Goal: Book appointment/travel/reservation

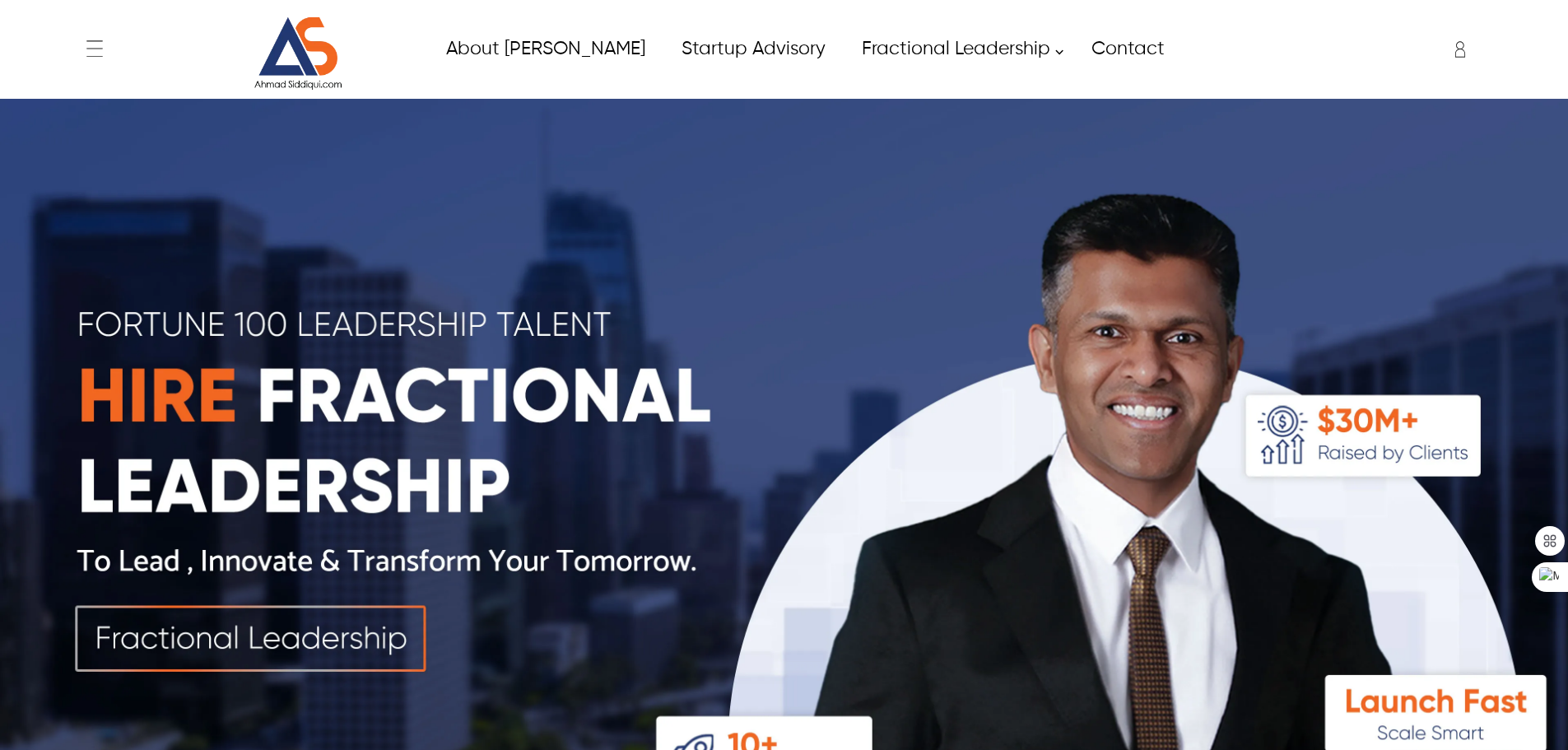
scroll to position [5626, 0]
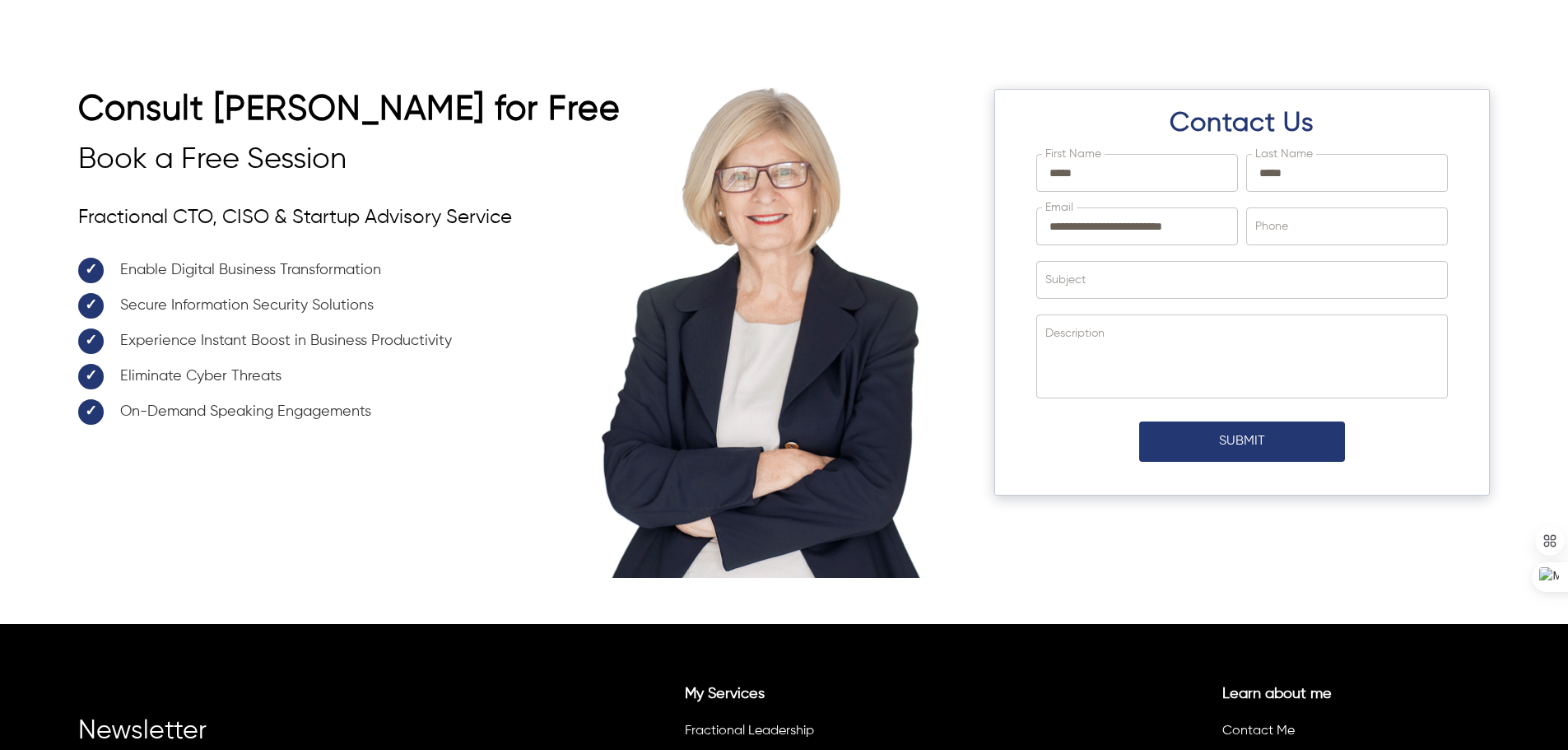
click at [184, 25] on div "**********" at bounding box center [784, 307] width 1568 height 634
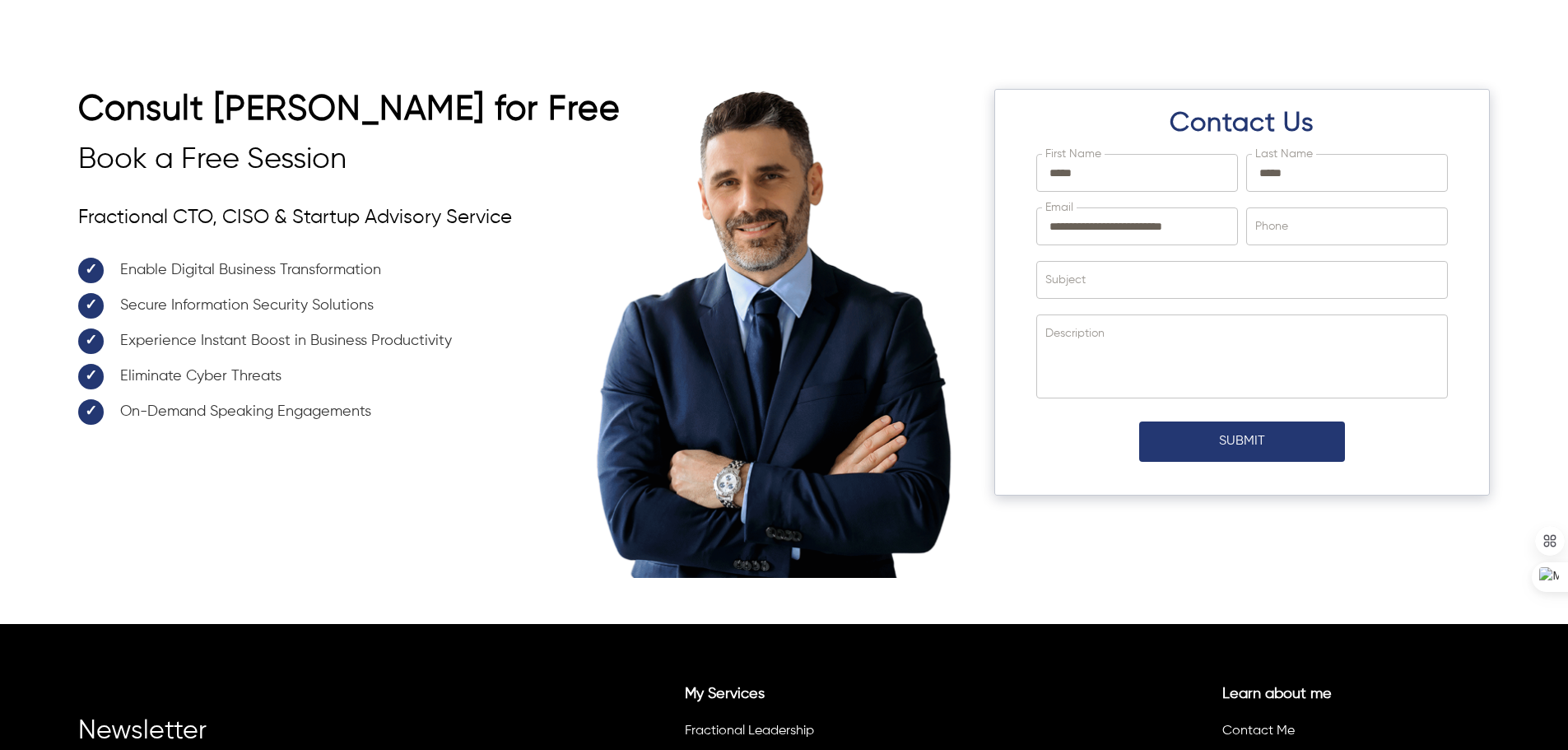
click at [70, 75] on div "**********" at bounding box center [784, 332] width 1568 height 585
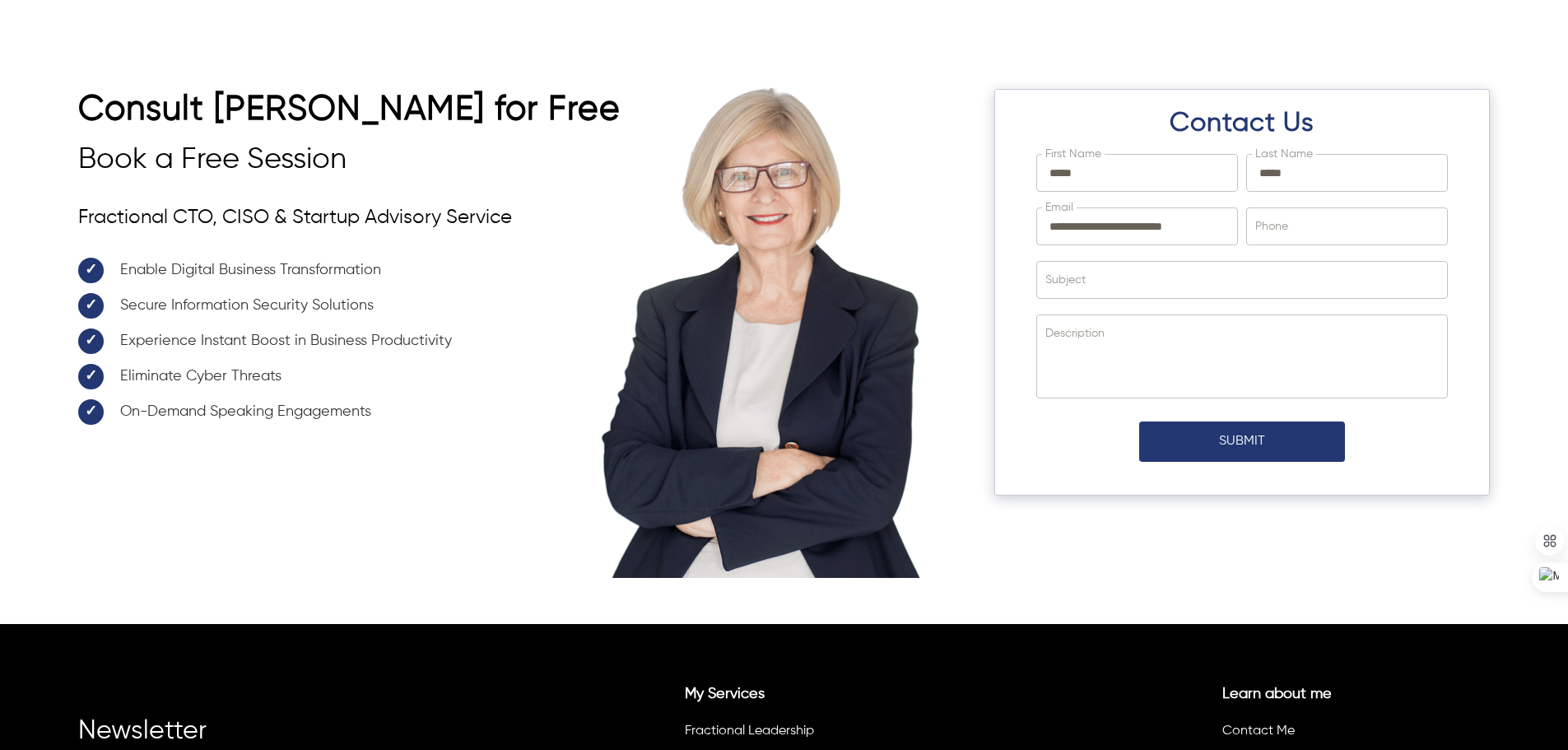
drag, startPoint x: 529, startPoint y: 94, endPoint x: 646, endPoint y: 137, distance: 124.7
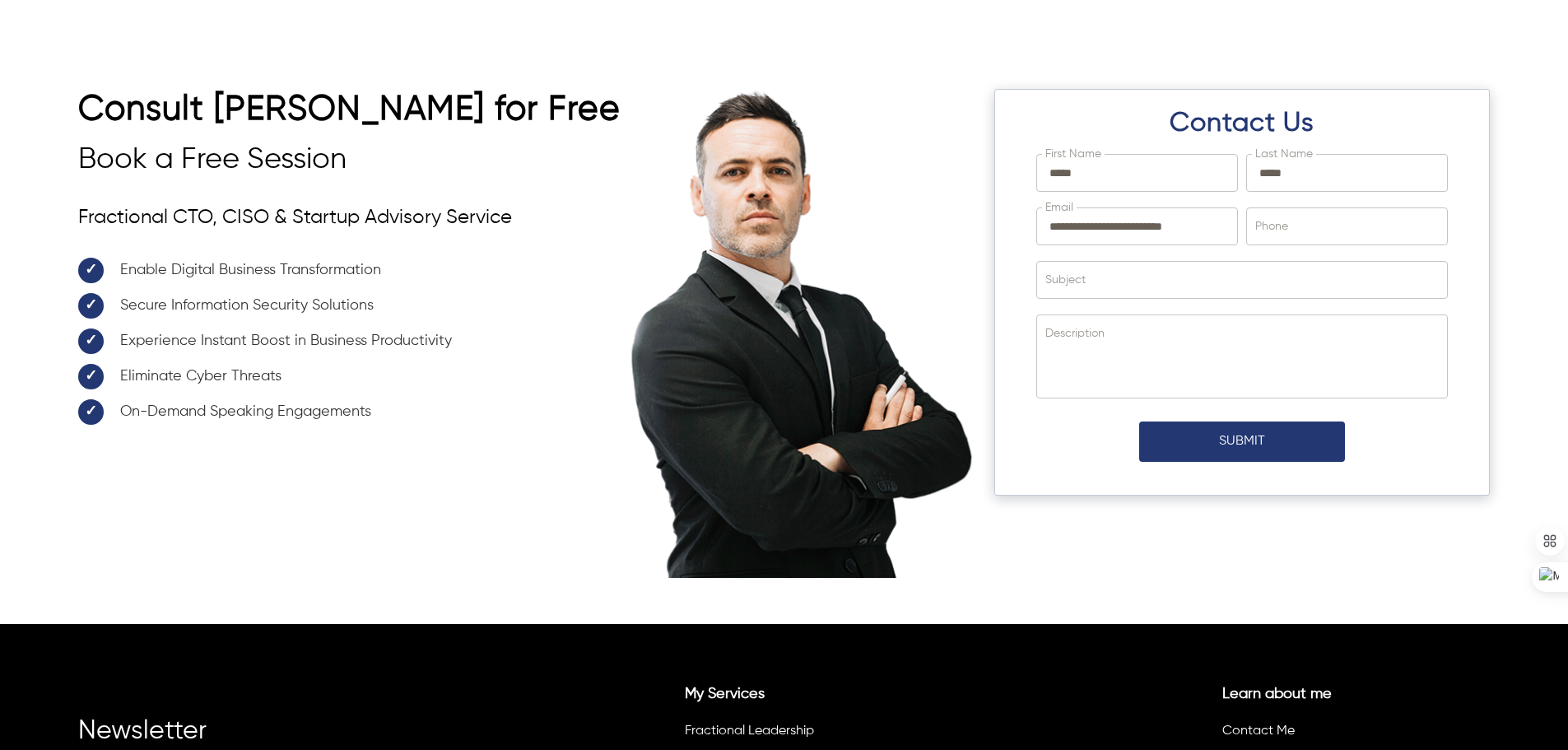
click at [646, 137] on div "**********" at bounding box center [784, 309] width 1412 height 440
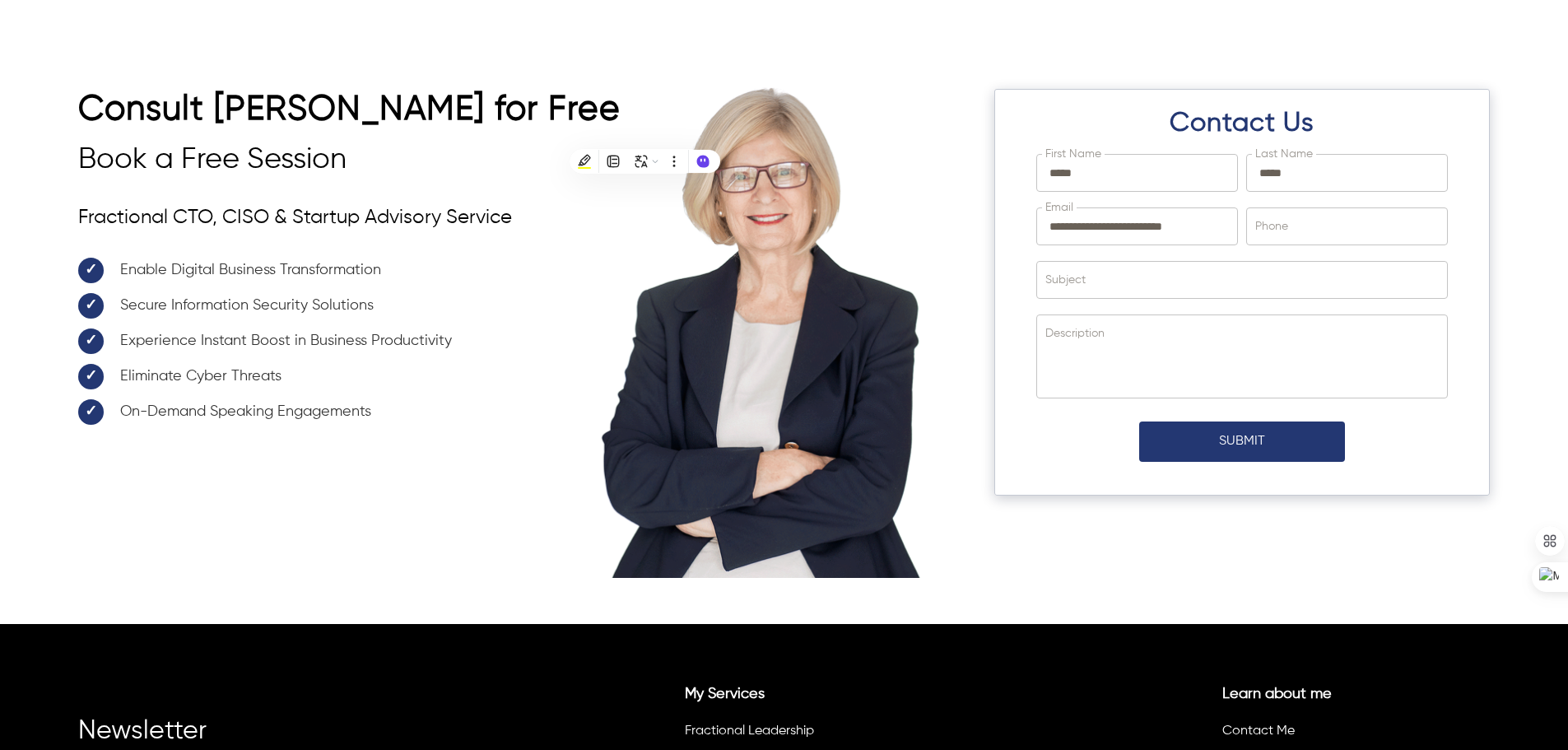
click at [608, 143] on h3 "Book a Free Session" at bounding box center [360, 160] width 564 height 36
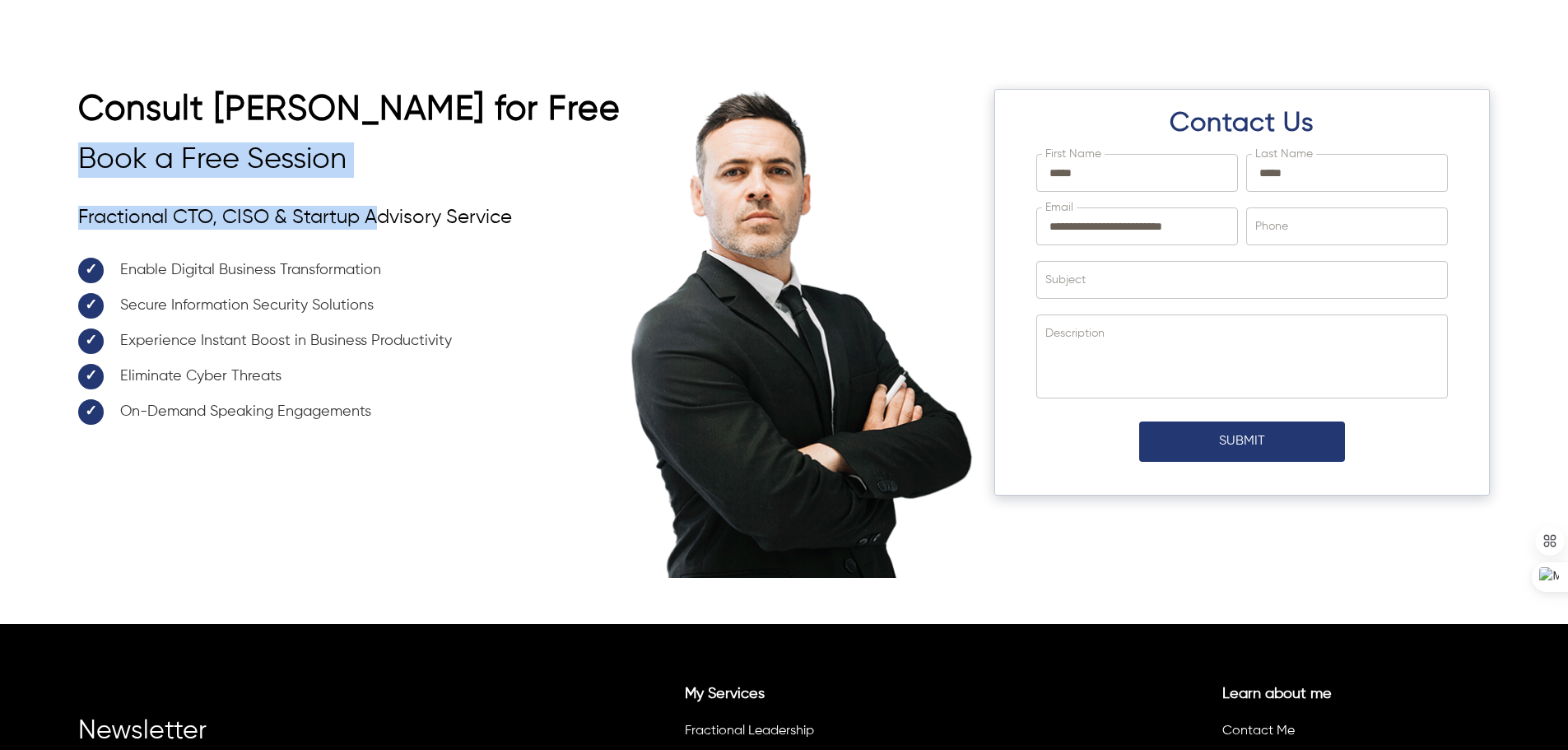
drag, startPoint x: 50, startPoint y: 152, endPoint x: 372, endPoint y: 205, distance: 326.3
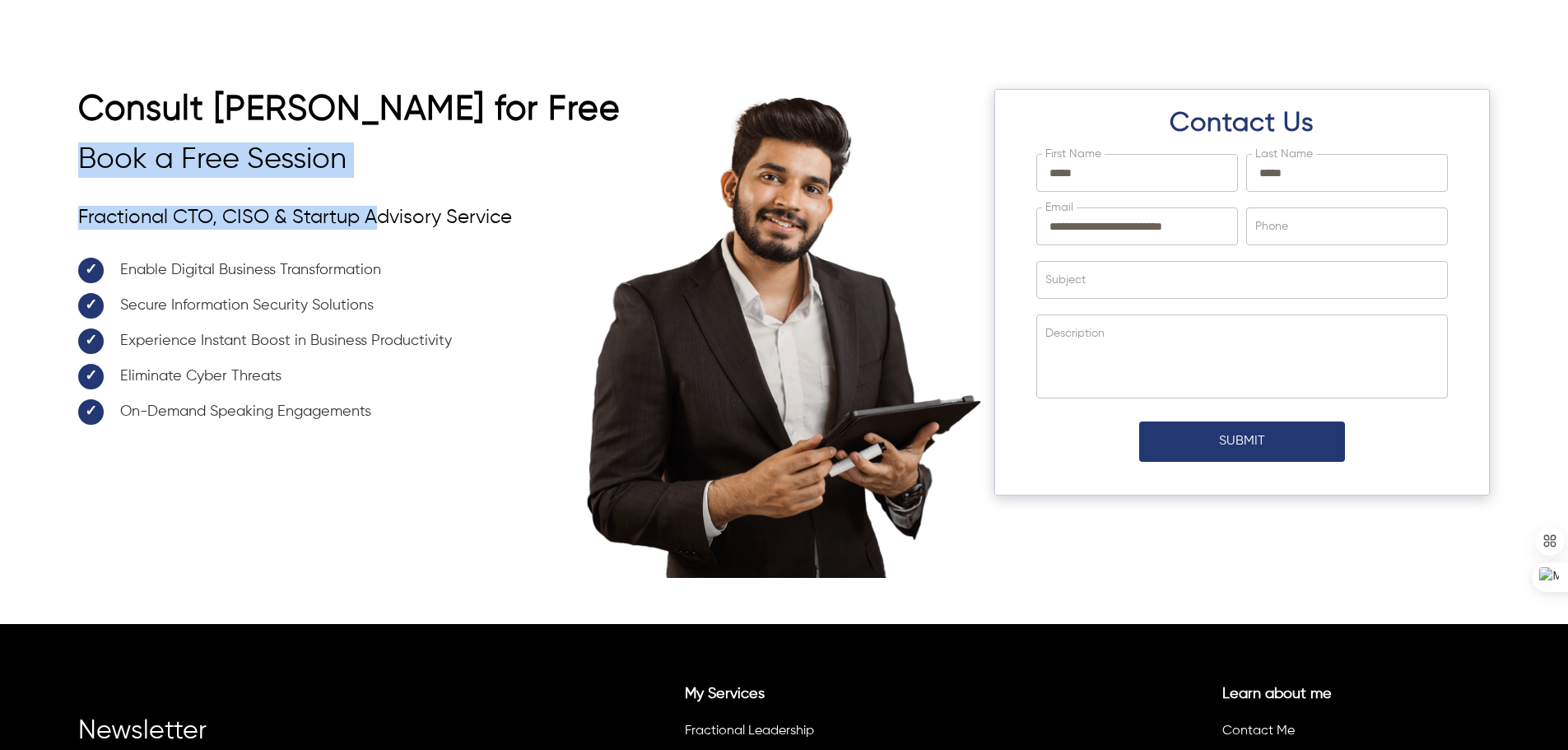
click at [372, 205] on div "**********" at bounding box center [784, 332] width 1568 height 585
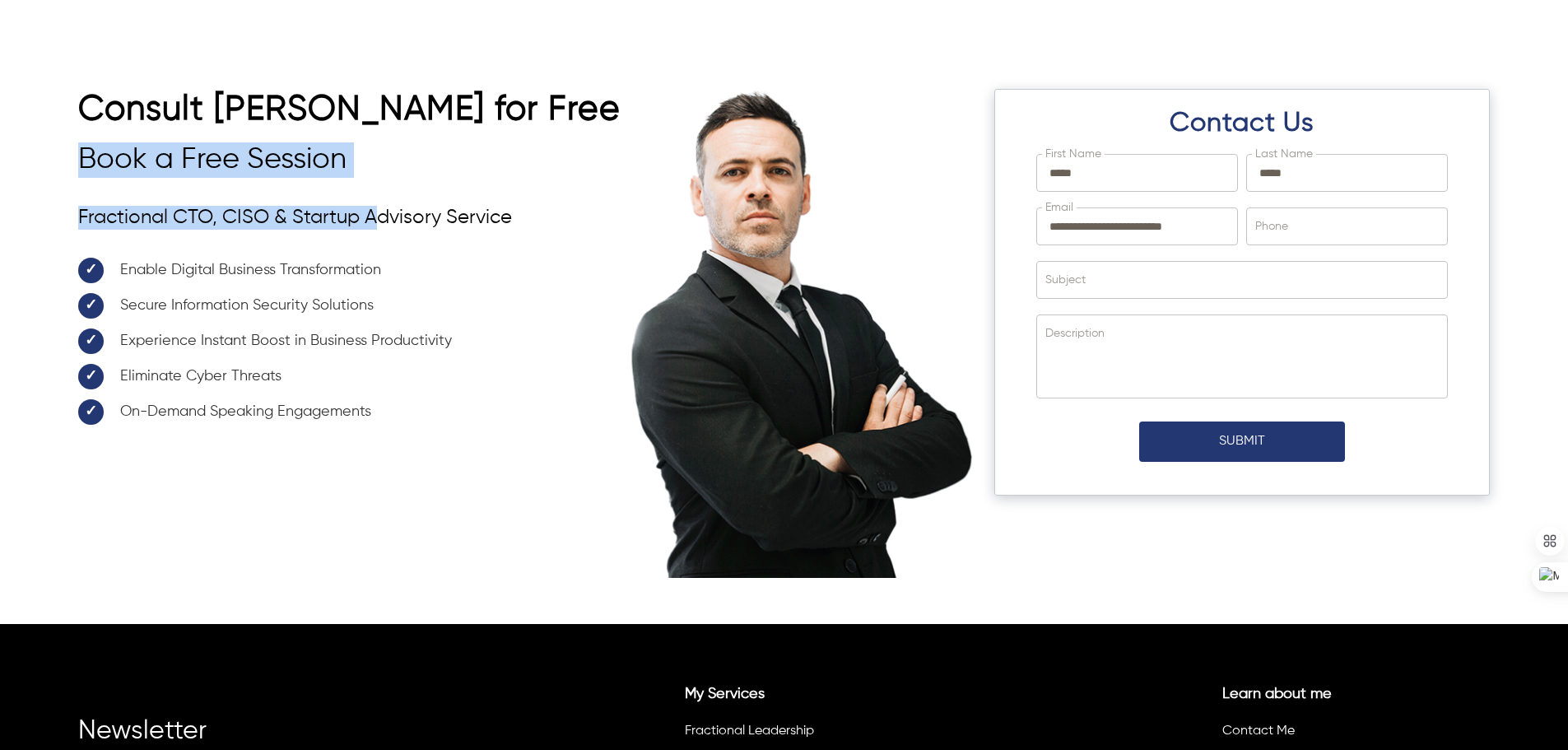
click at [367, 161] on h3 "Book a Free Session" at bounding box center [360, 160] width 564 height 36
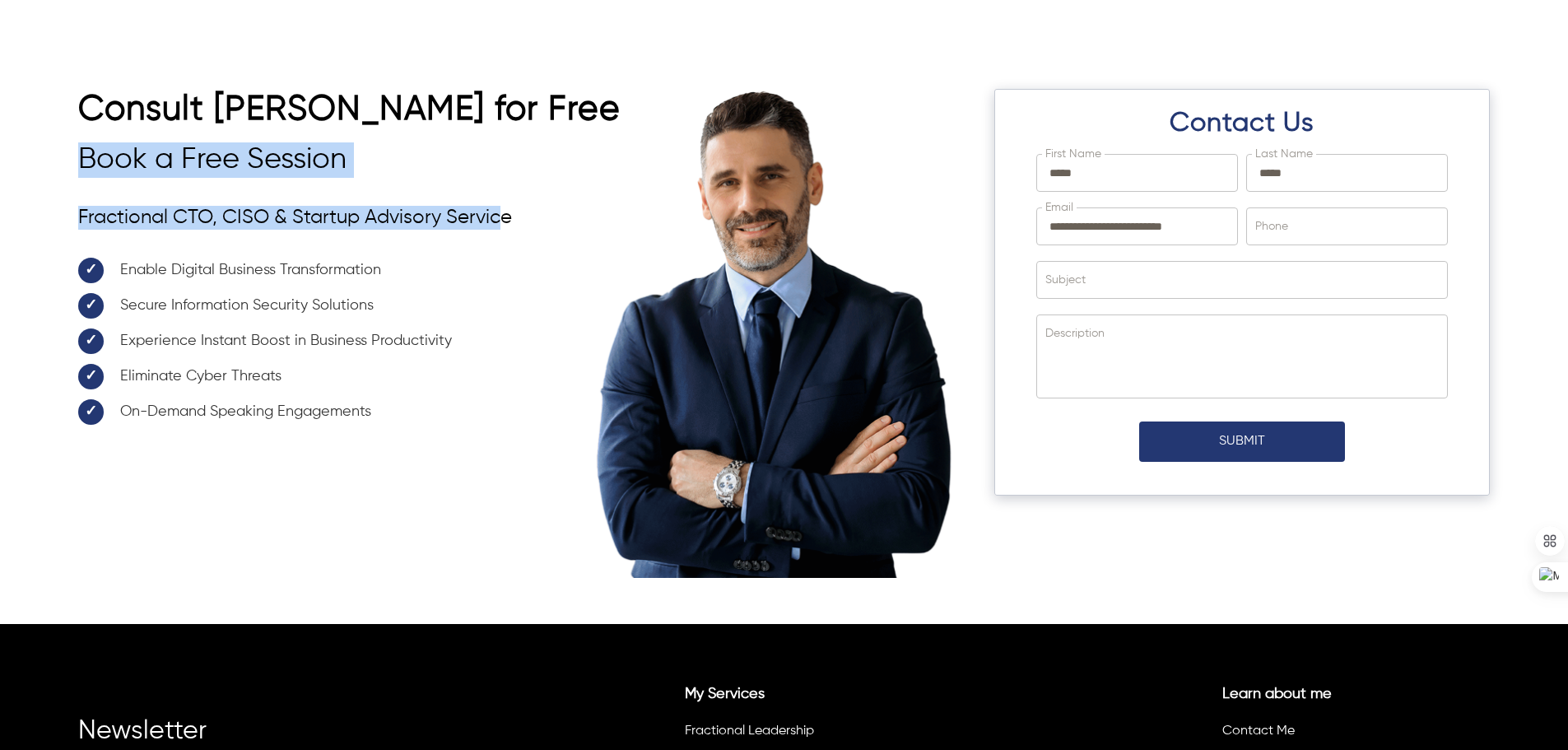
drag, startPoint x: 121, startPoint y: 155, endPoint x: 506, endPoint y: 184, distance: 386.1
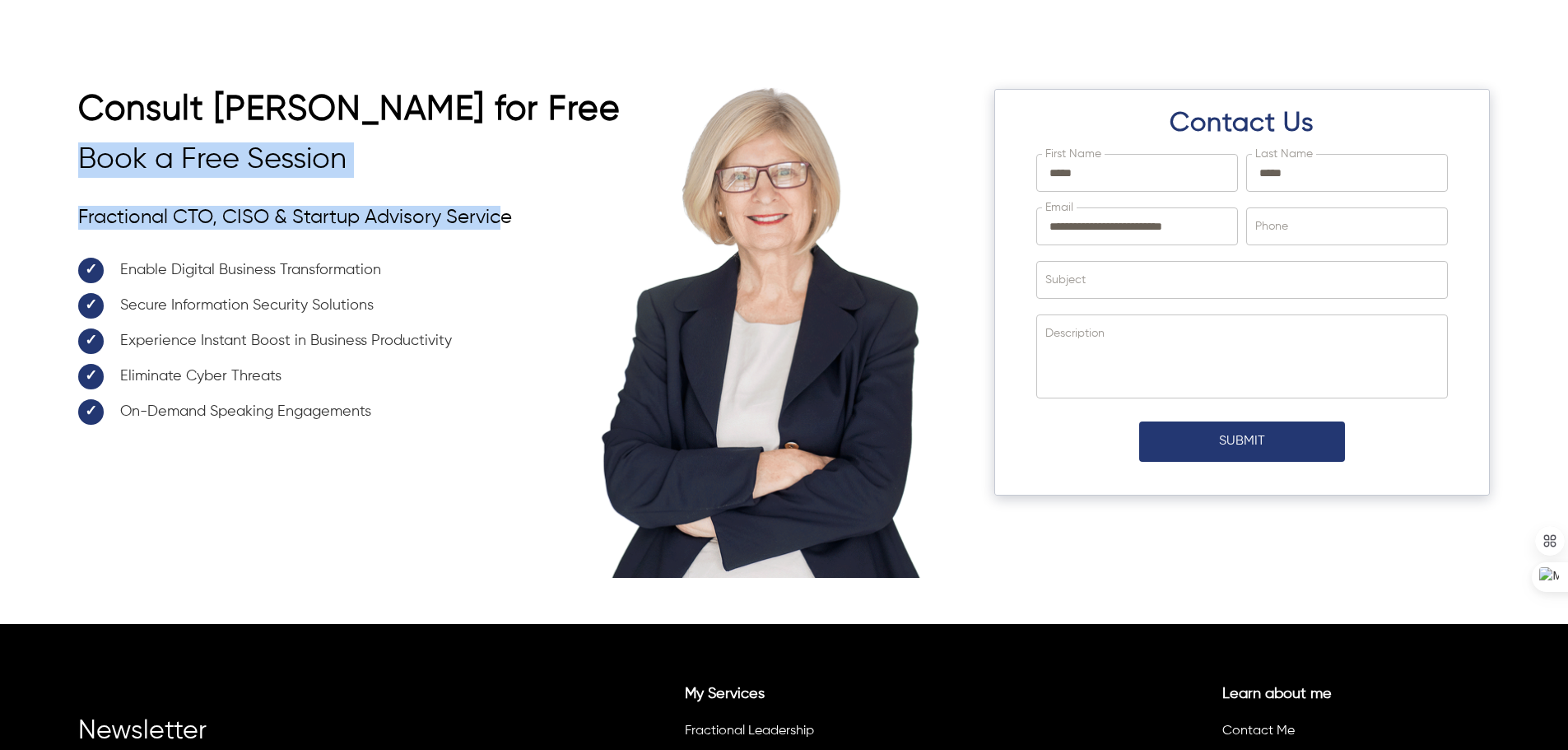
click at [506, 184] on div "**********" at bounding box center [784, 332] width 1568 height 585
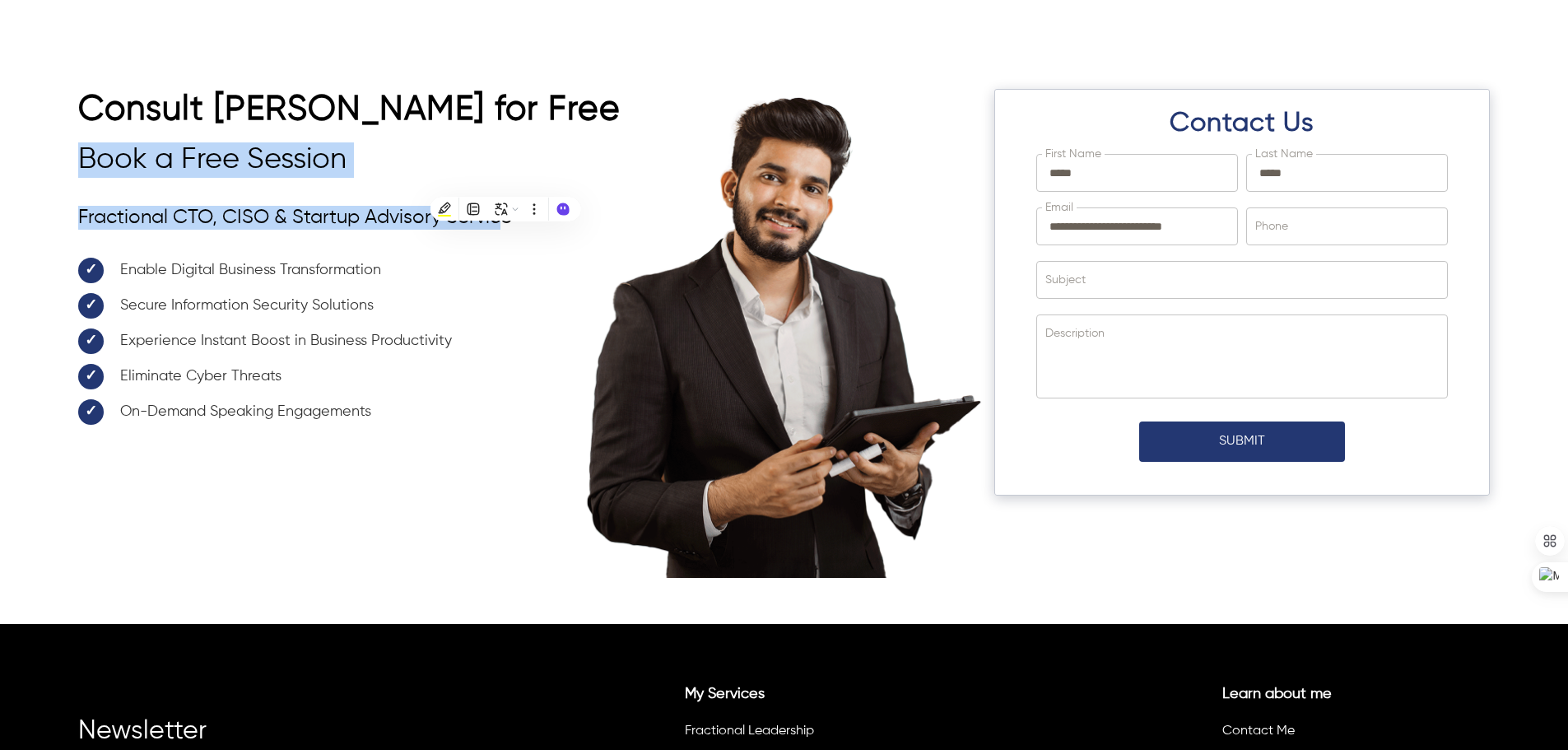
click at [503, 168] on h3 "Book a Free Session" at bounding box center [360, 160] width 564 height 36
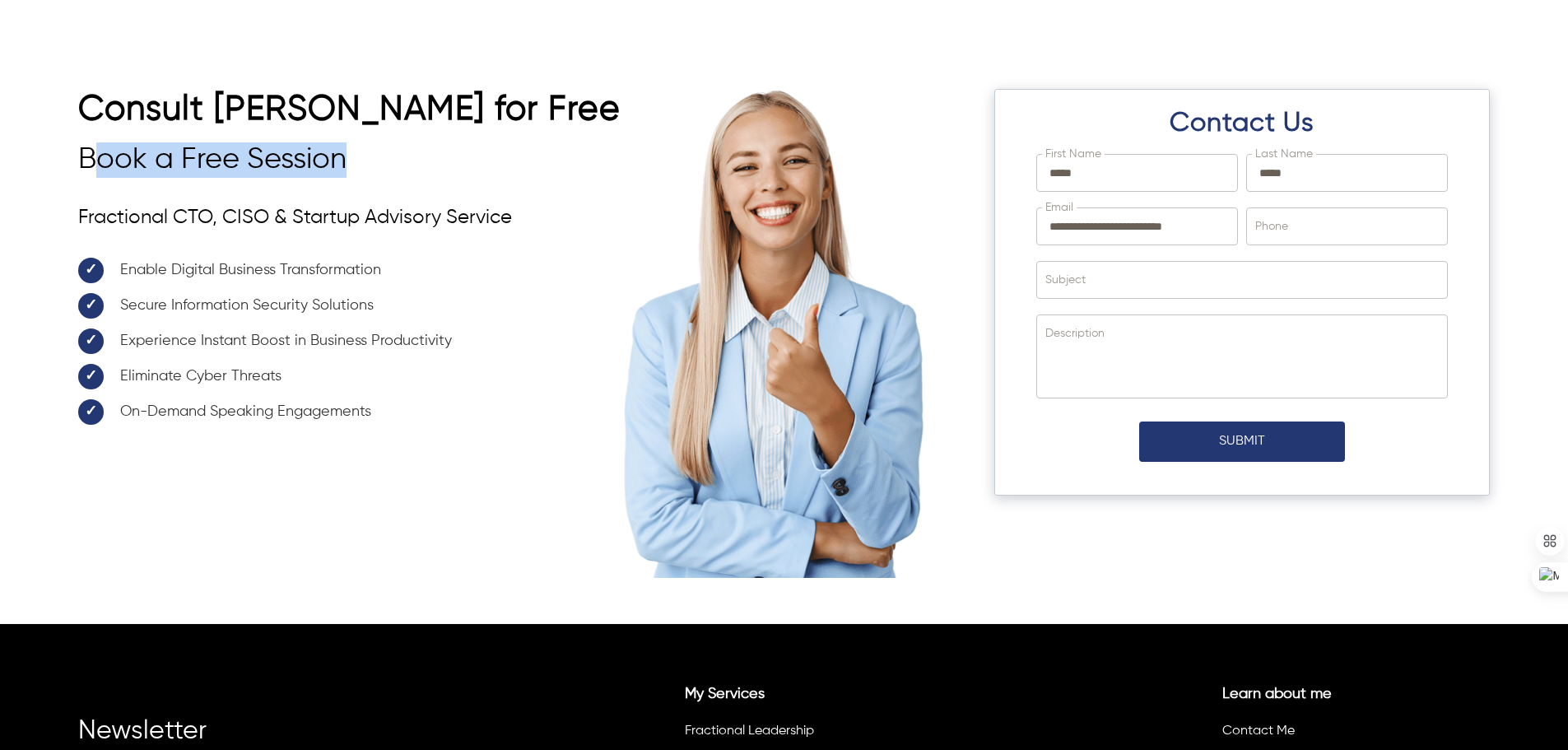
drag, startPoint x: 92, startPoint y: 150, endPoint x: 372, endPoint y: 170, distance: 280.7
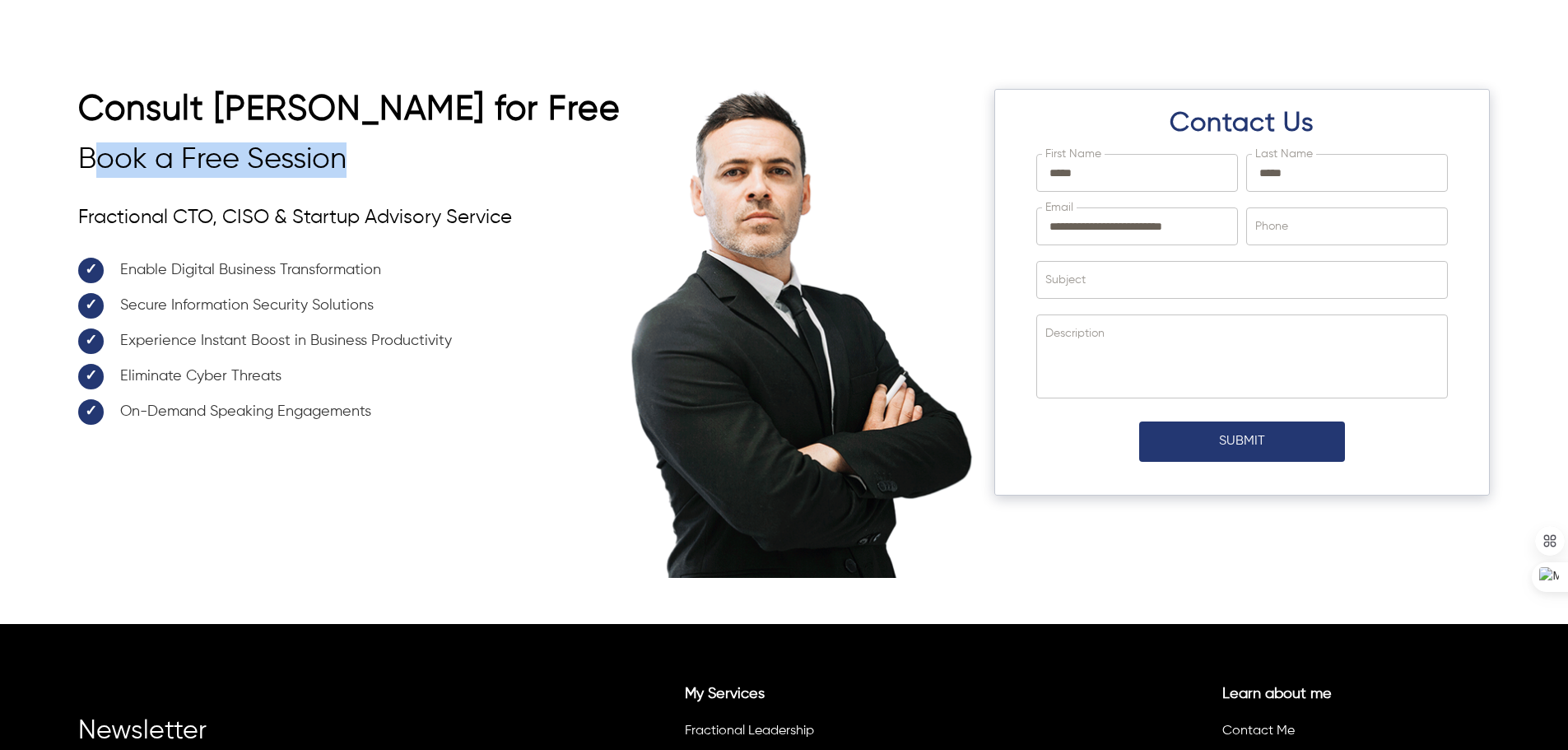
click at [372, 170] on h3 "Book a Free Session" at bounding box center [360, 160] width 564 height 36
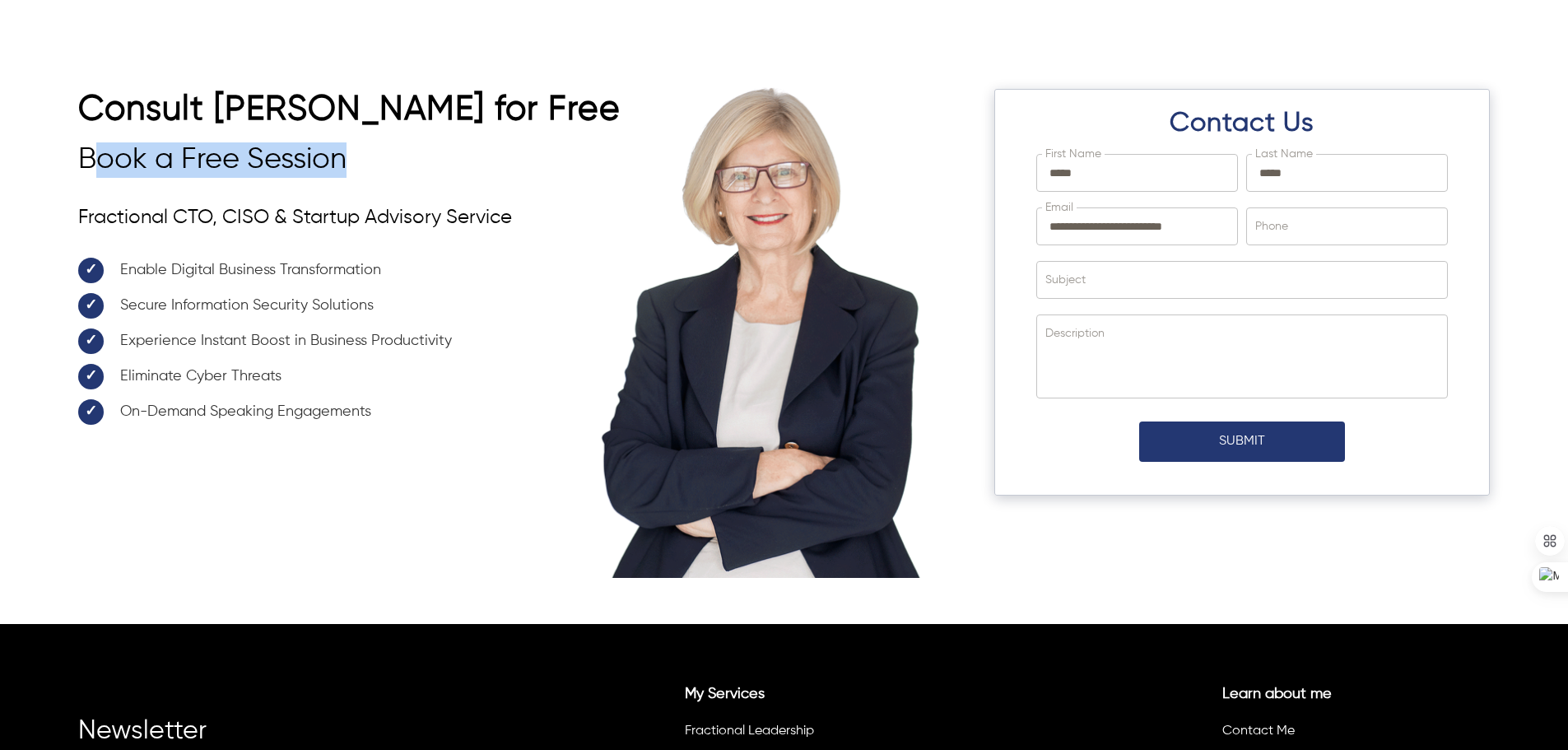
click at [408, 149] on h3 "Book a Free Session" at bounding box center [360, 160] width 564 height 36
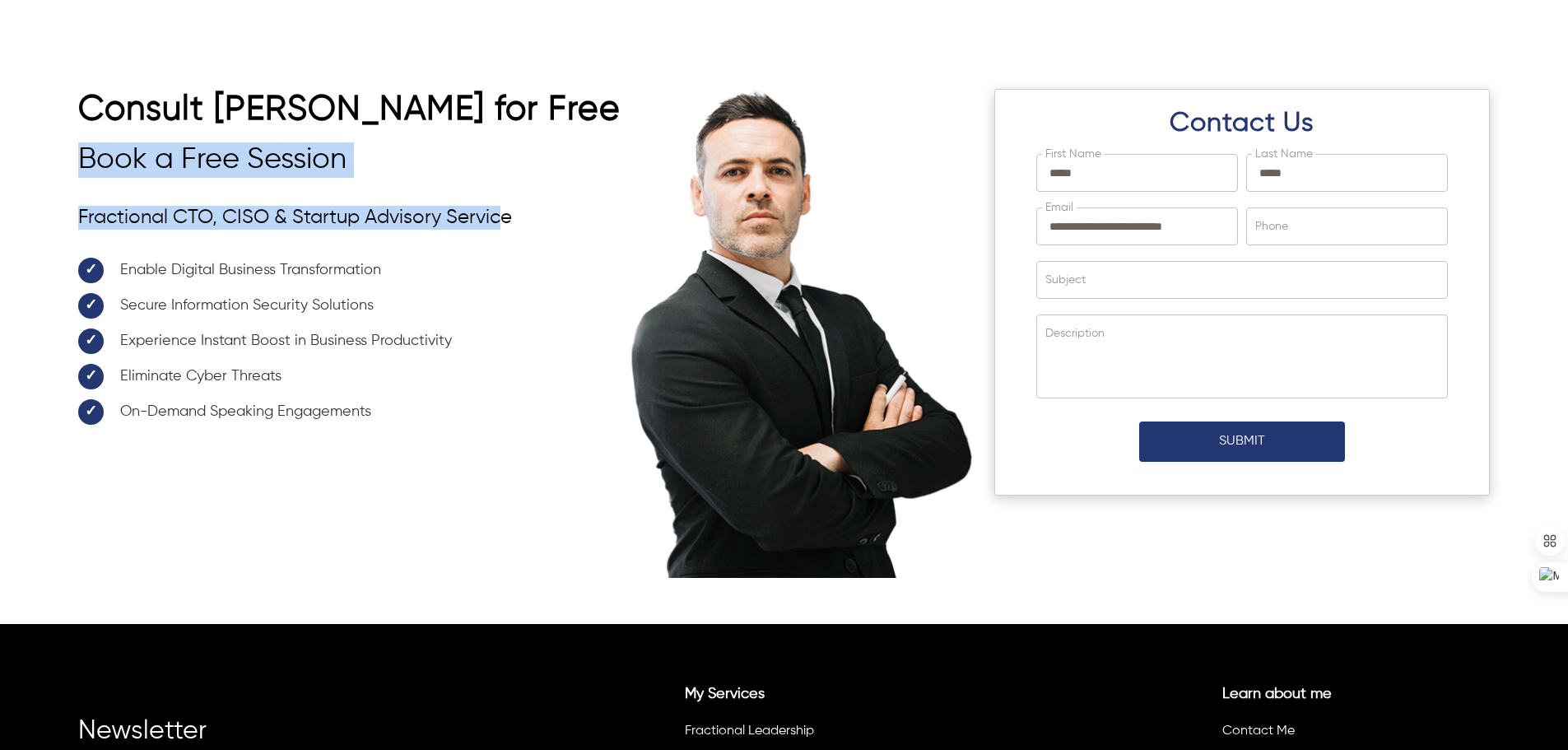
drag, startPoint x: 87, startPoint y: 147, endPoint x: 495, endPoint y: 205, distance: 412.1
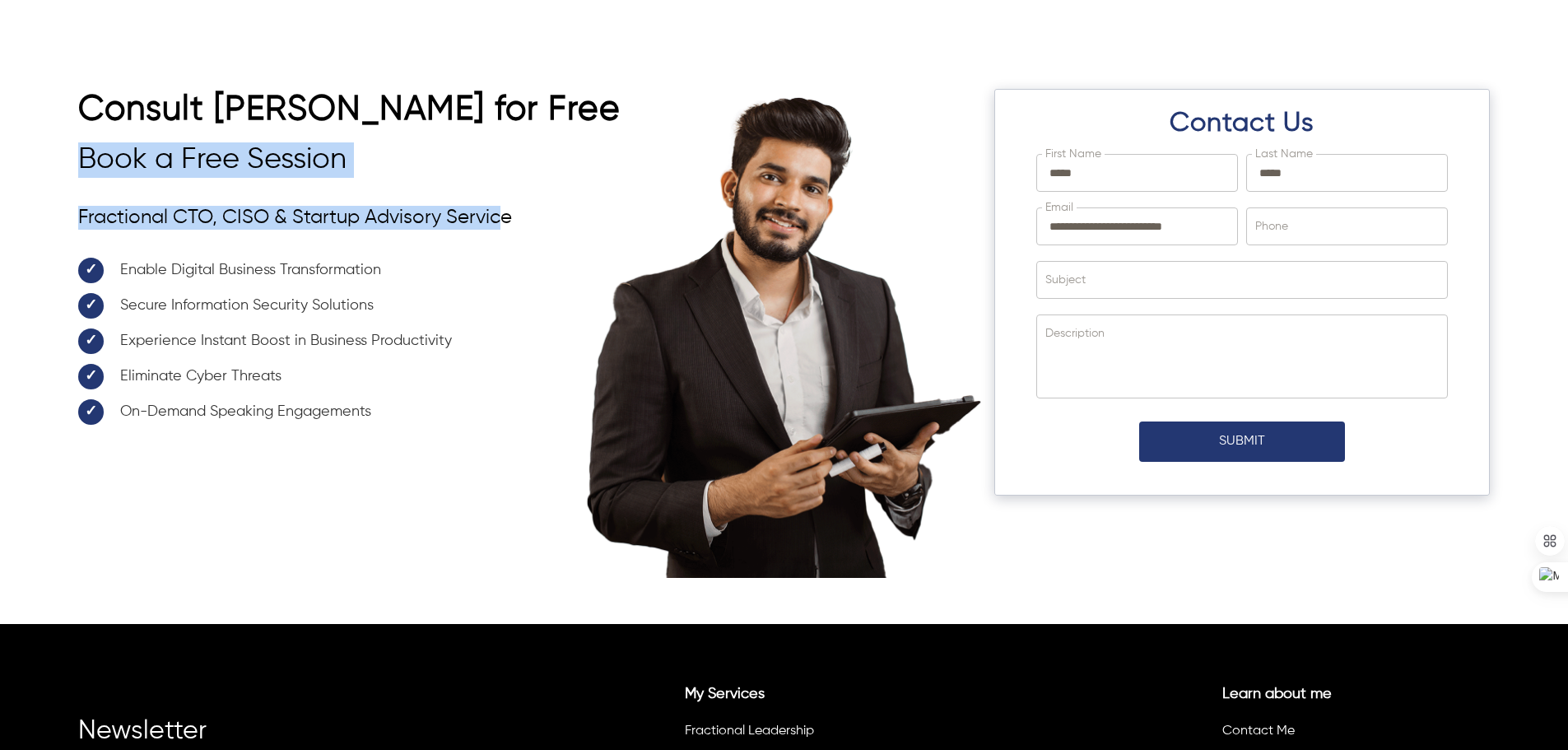
click at [495, 205] on div "Consult Ahmad Siddiqui for Free Book a Free Session Fractional CTO, CISO & Star…" at bounding box center [360, 262] width 564 height 346
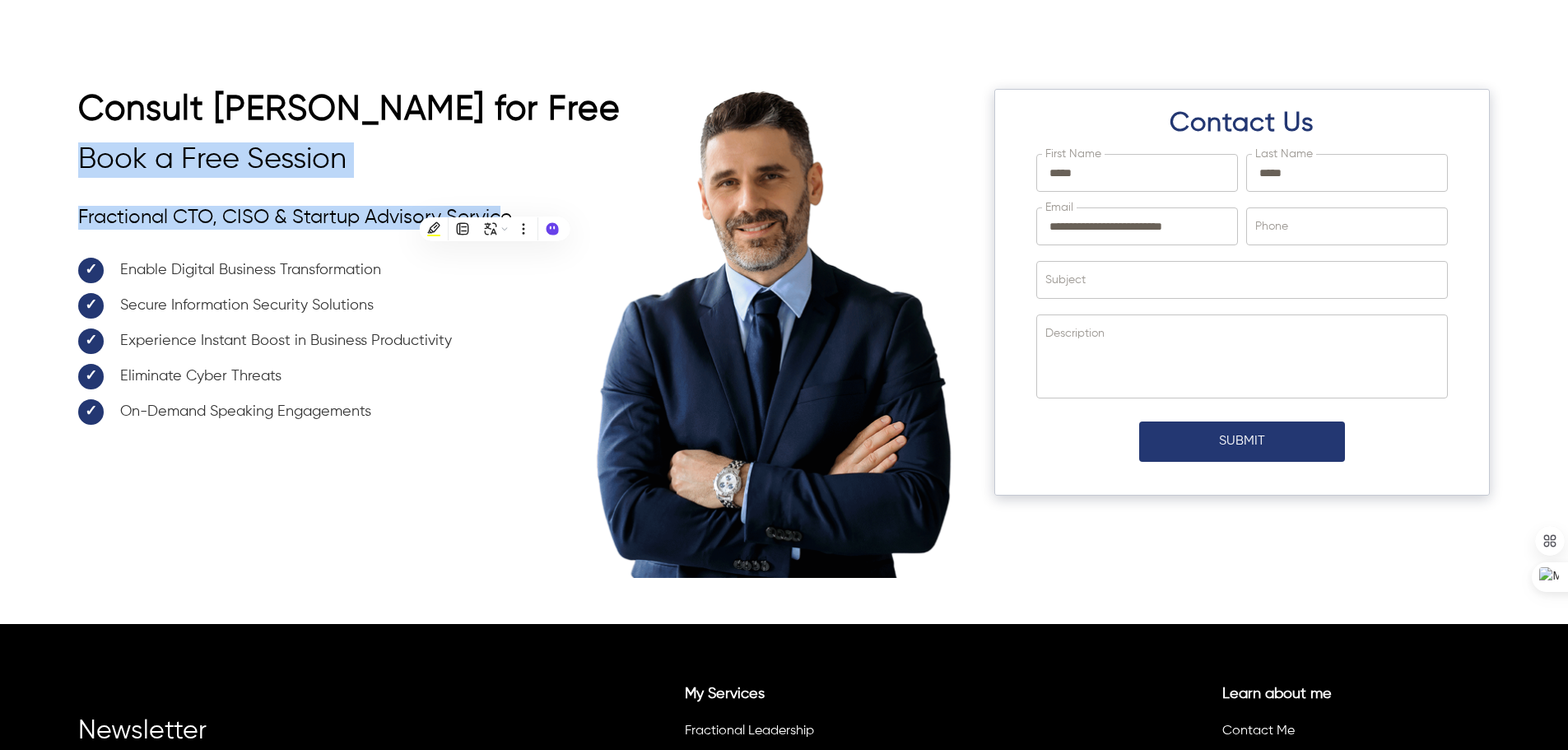
click at [486, 165] on h3 "Book a Free Session" at bounding box center [360, 160] width 564 height 36
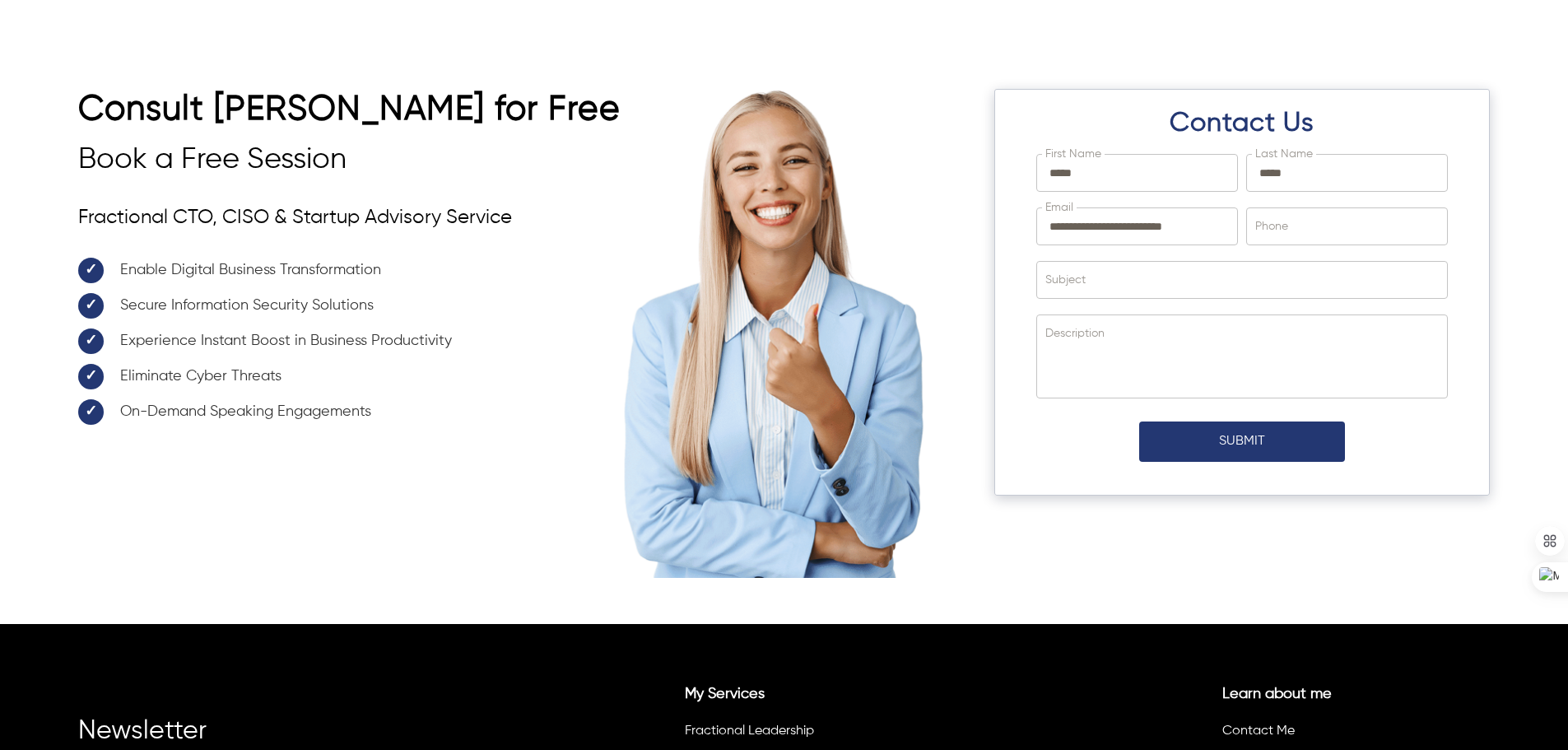
click at [299, 378] on li "Eliminate Cyber Threats" at bounding box center [360, 381] width 564 height 36
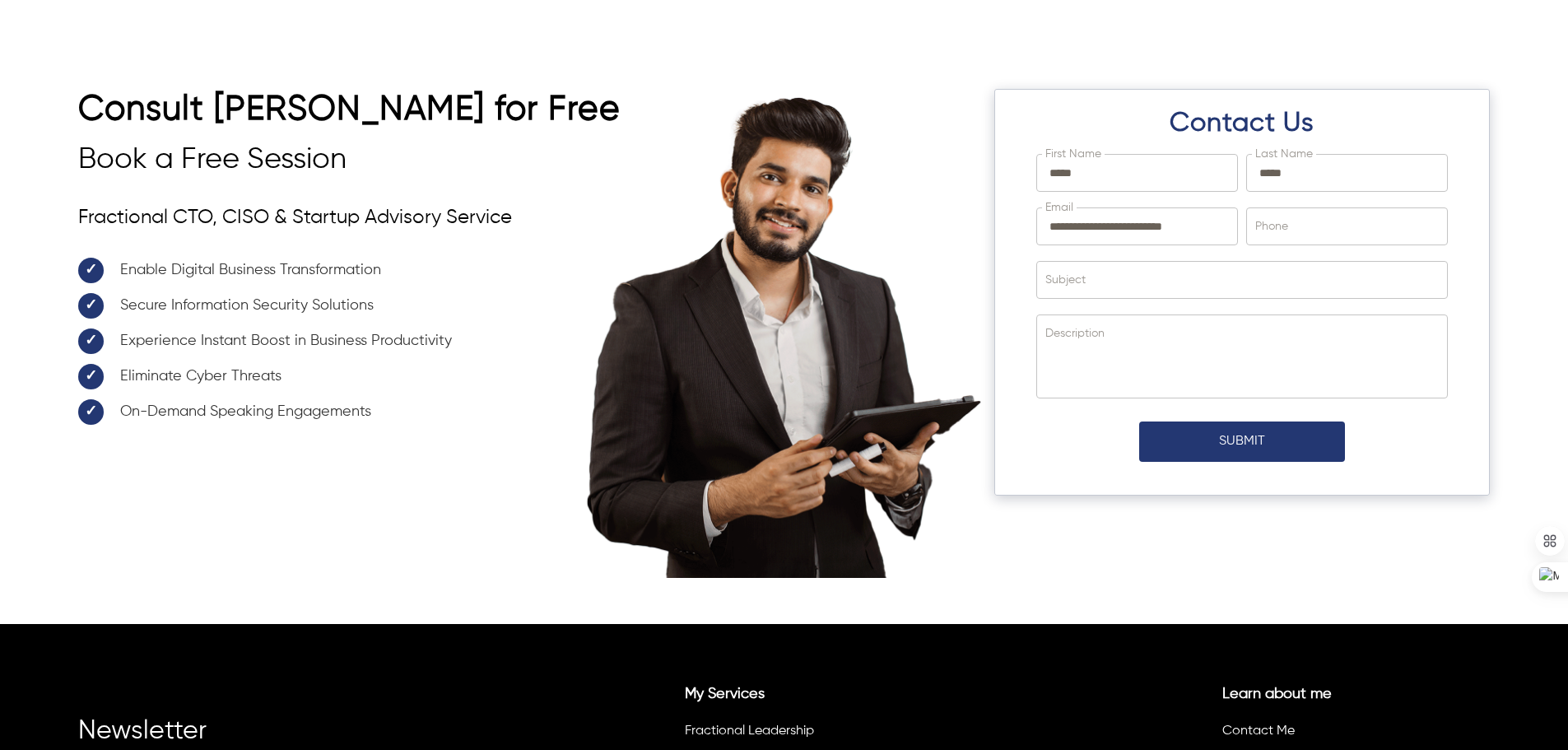
click at [228, 485] on div "Consult Ahmad Siddiqui for Free Book a Free Session Fractional CTO, CISO & Star…" at bounding box center [360, 292] width 564 height 406
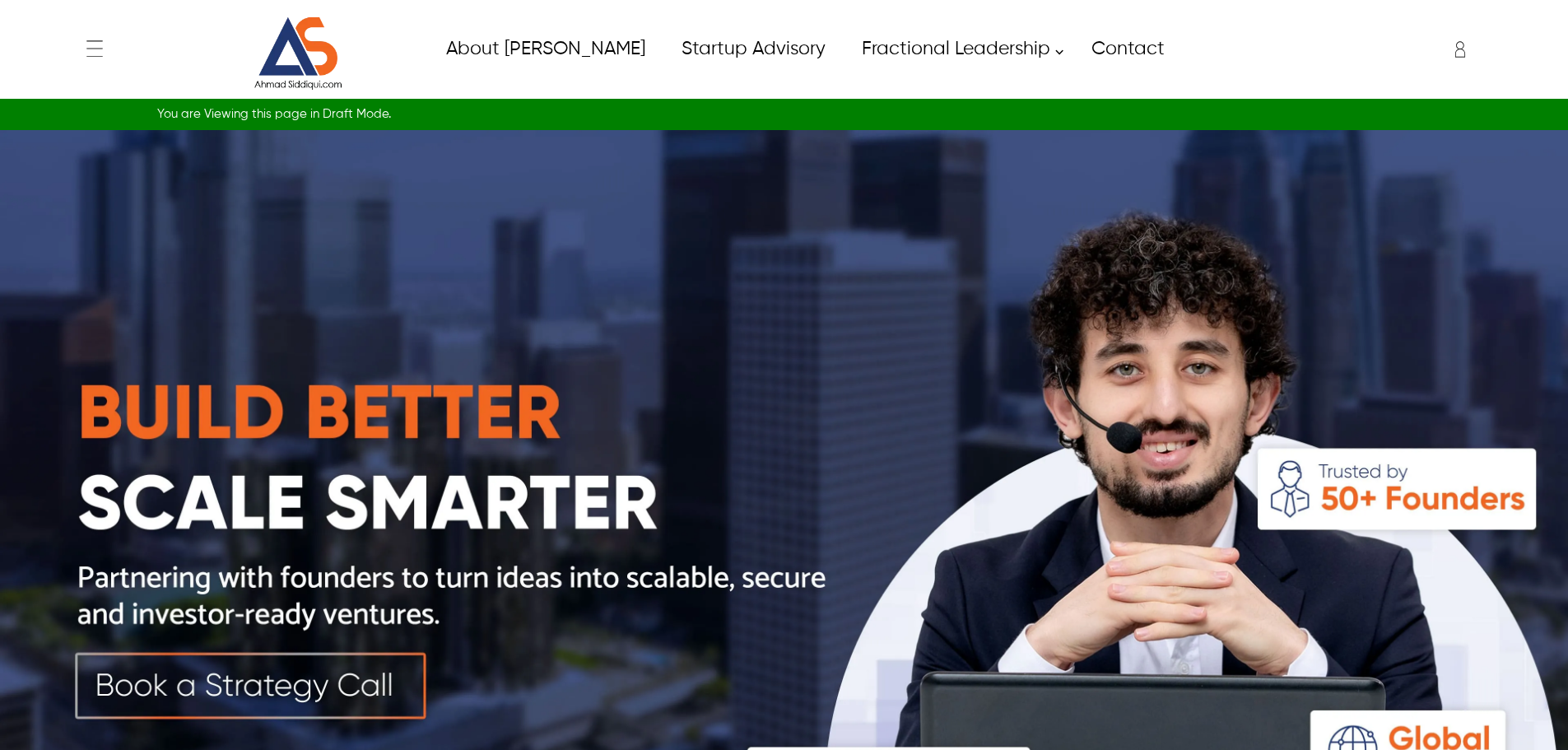
click at [305, 670] on img at bounding box center [784, 522] width 1568 height 785
click at [333, 684] on img at bounding box center [784, 522] width 1568 height 785
click at [335, 684] on img at bounding box center [784, 522] width 1568 height 785
click at [339, 682] on img at bounding box center [784, 522] width 1568 height 785
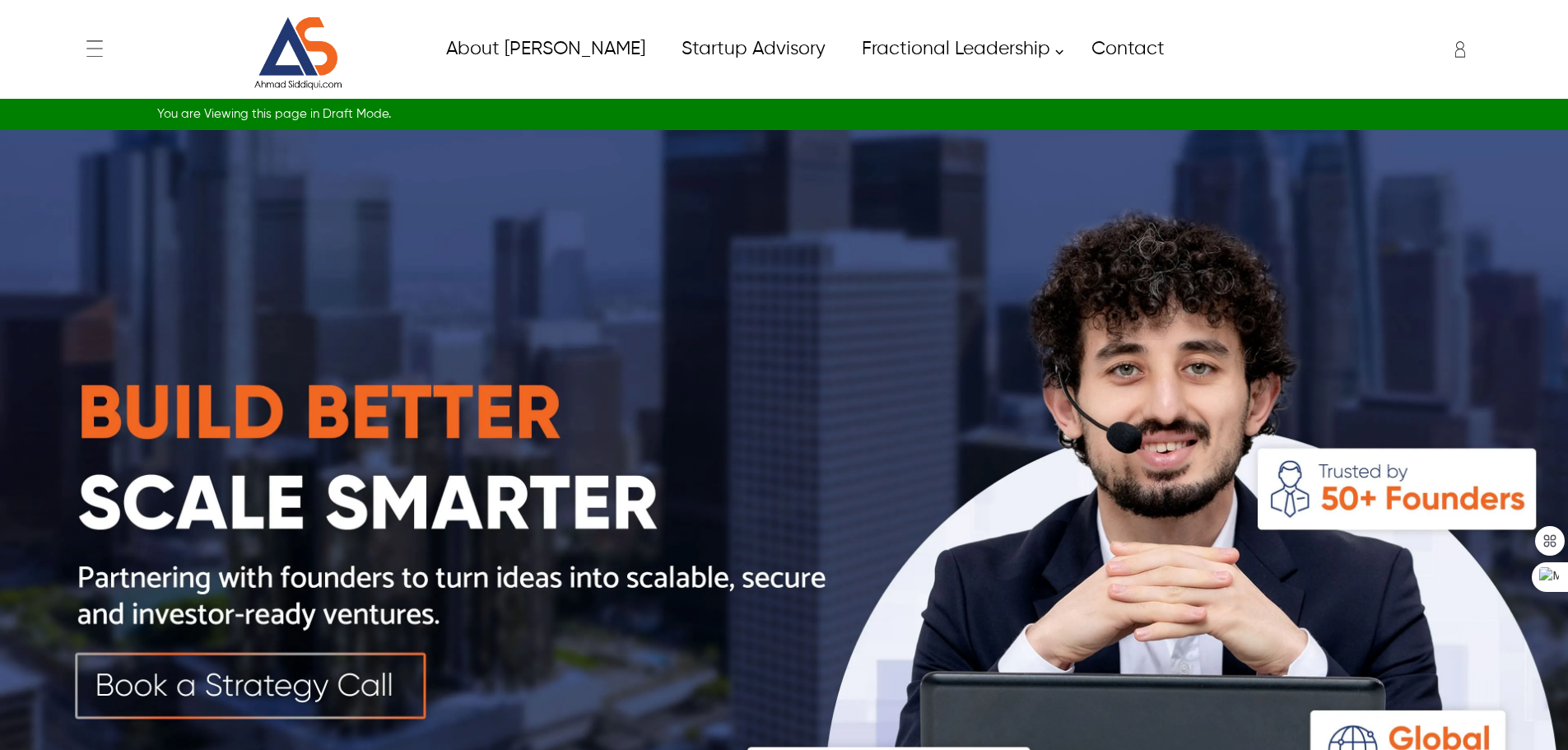
click at [341, 681] on img at bounding box center [784, 522] width 1568 height 785
click at [342, 680] on img at bounding box center [784, 522] width 1568 height 785
click at [343, 679] on img at bounding box center [784, 522] width 1568 height 785
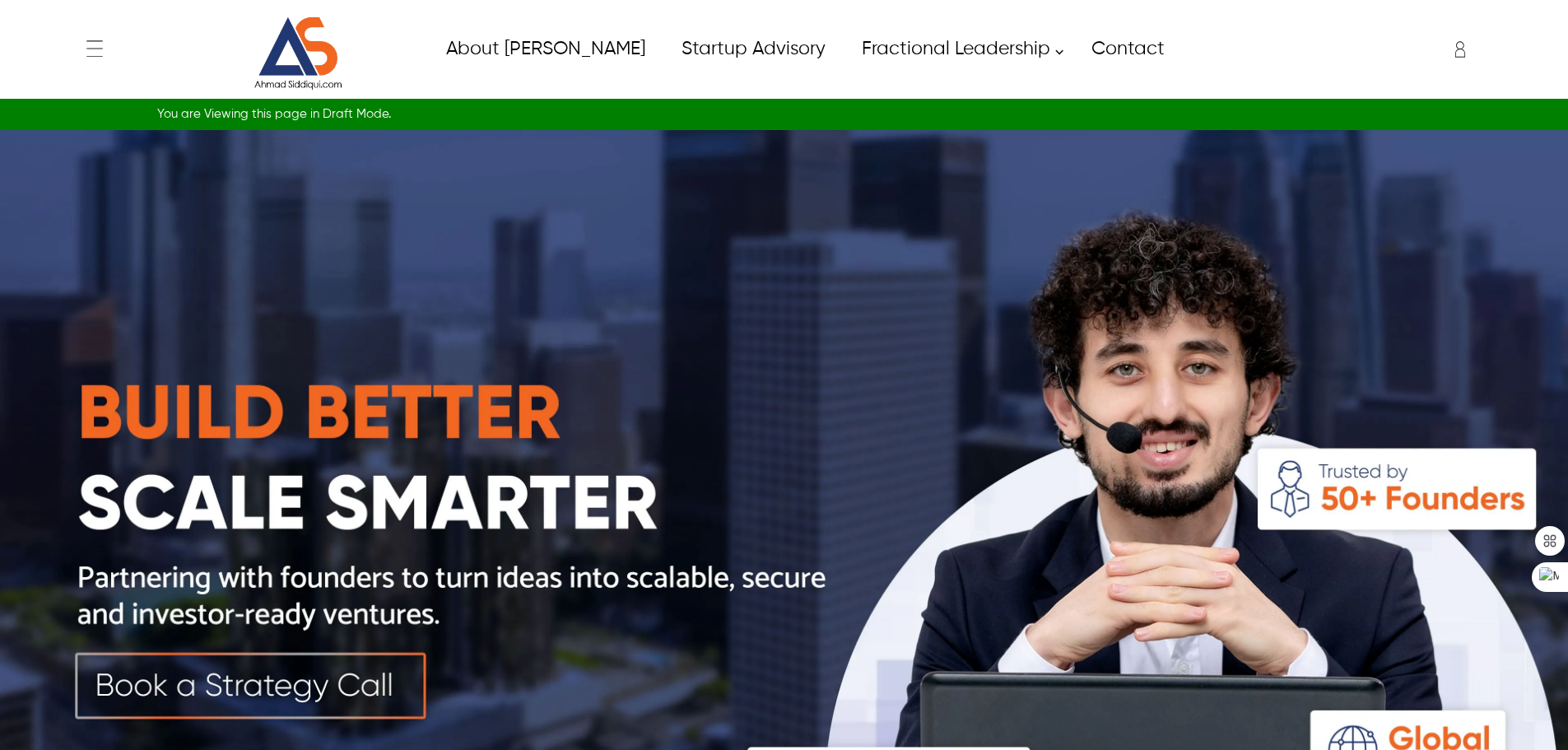
click at [343, 679] on img at bounding box center [784, 522] width 1568 height 785
click at [344, 676] on img at bounding box center [784, 522] width 1568 height 785
click at [344, 673] on img at bounding box center [784, 522] width 1568 height 785
click at [344, 672] on img at bounding box center [784, 522] width 1568 height 785
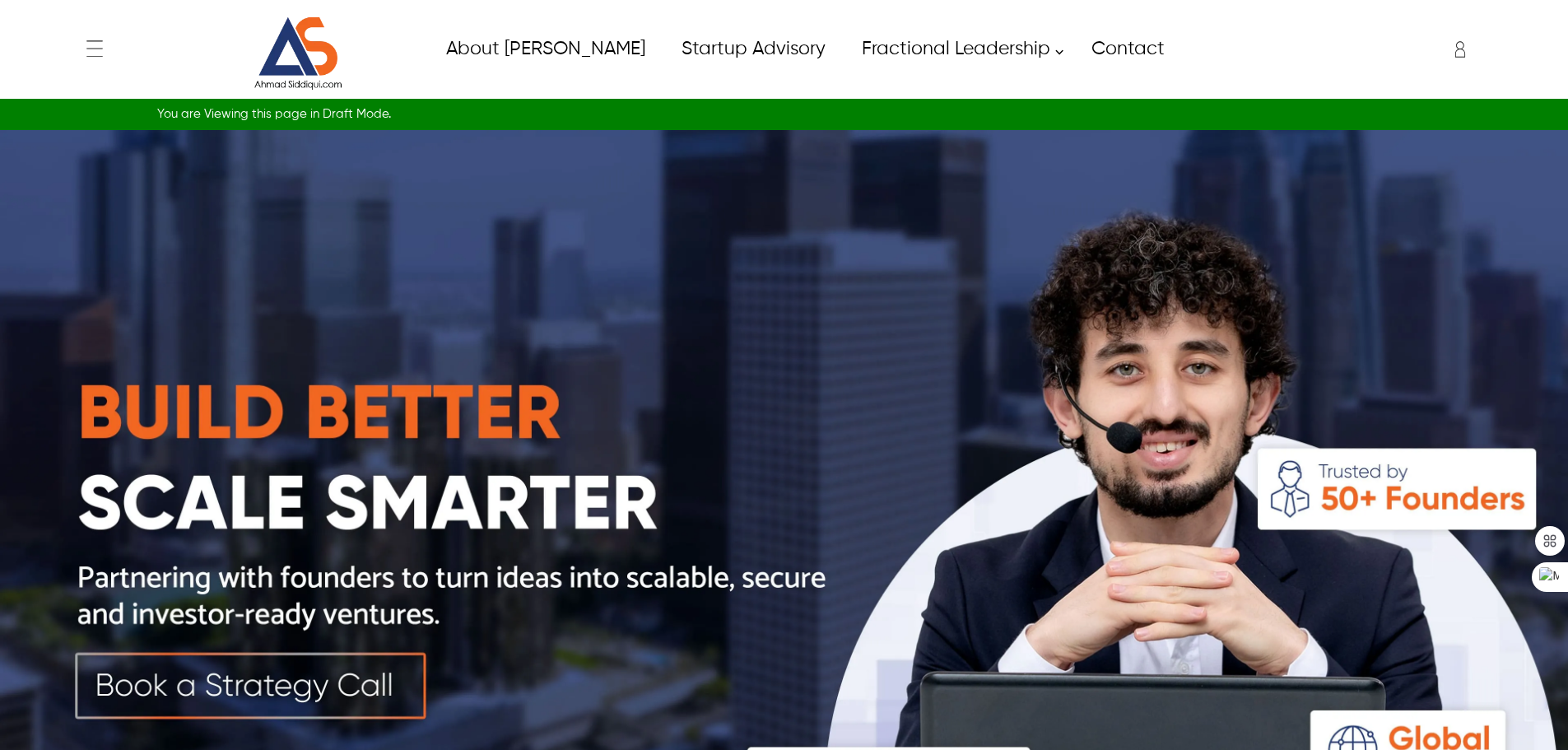
click at [344, 672] on img at bounding box center [784, 522] width 1568 height 785
click at [344, 670] on img at bounding box center [784, 522] width 1568 height 785
click at [328, 681] on img at bounding box center [784, 522] width 1568 height 785
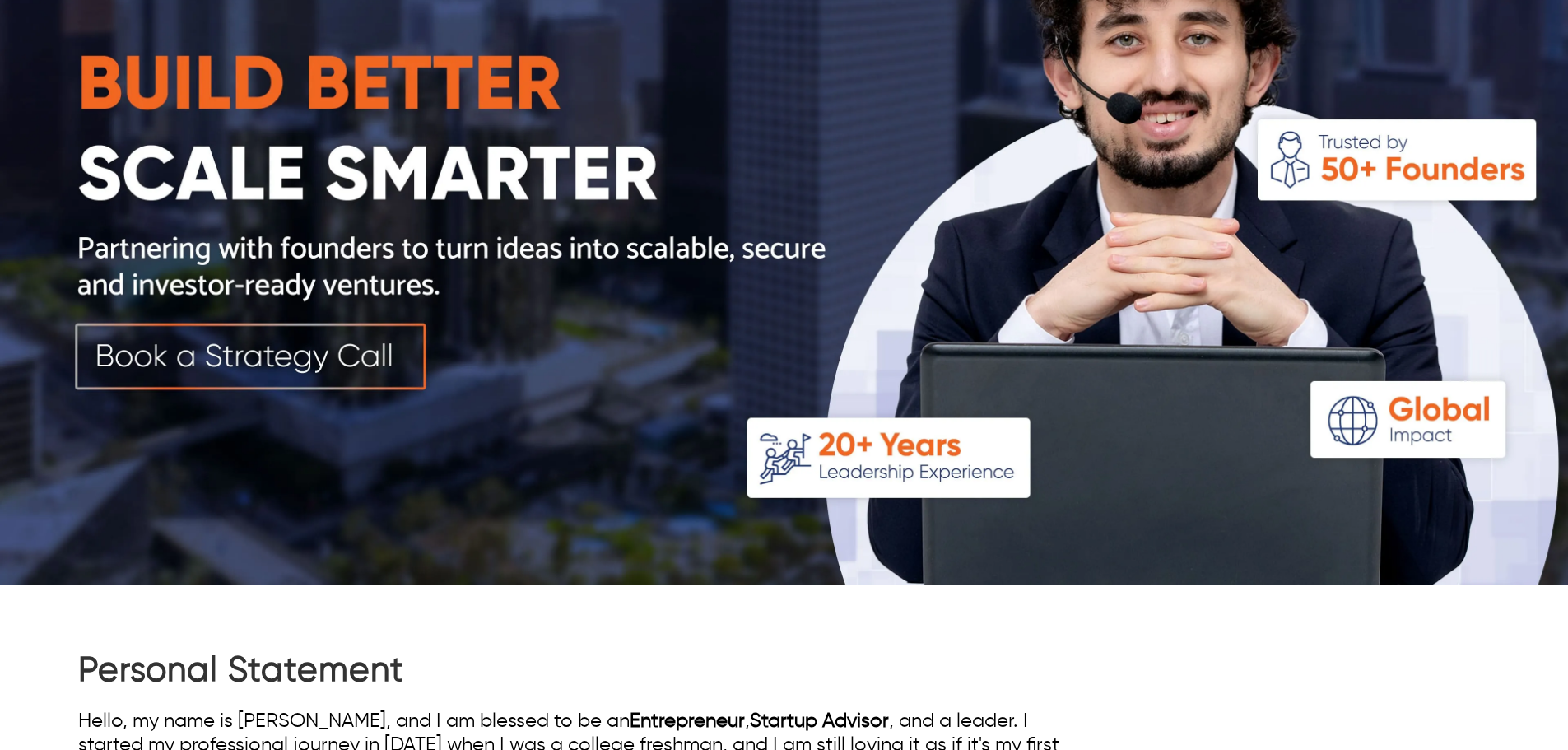
click at [303, 340] on img at bounding box center [784, 193] width 1568 height 785
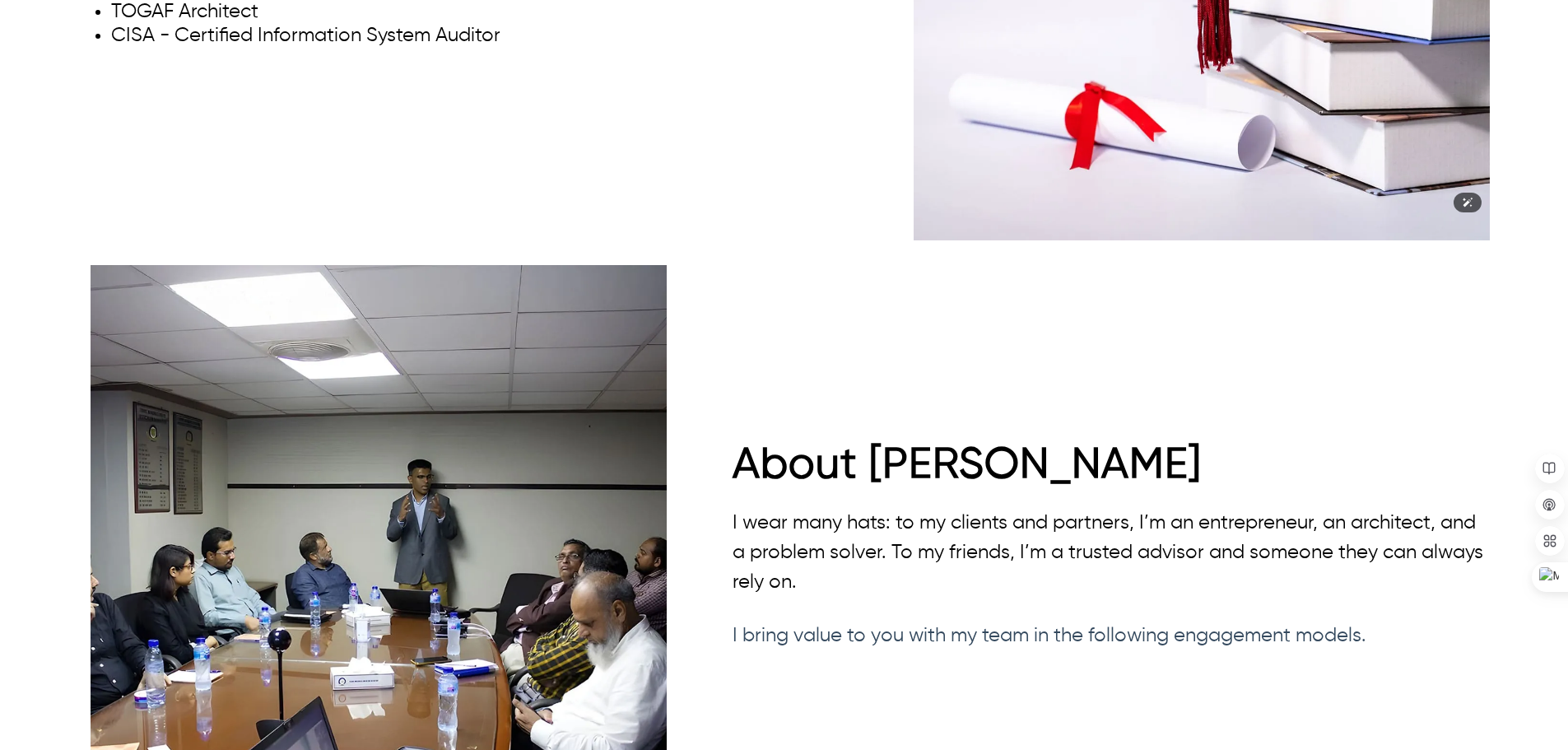
scroll to position [4379, 0]
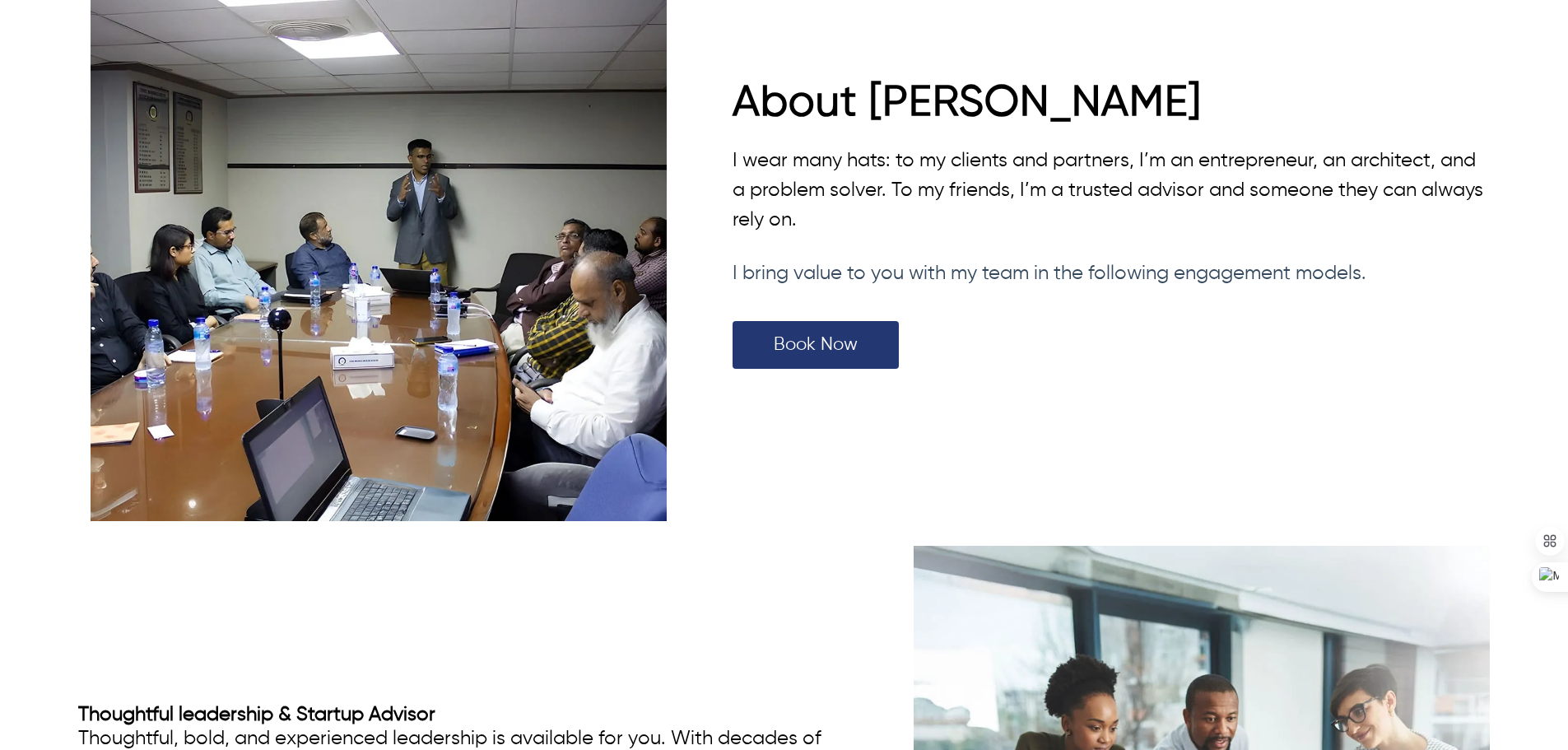
scroll to position [4529, 0]
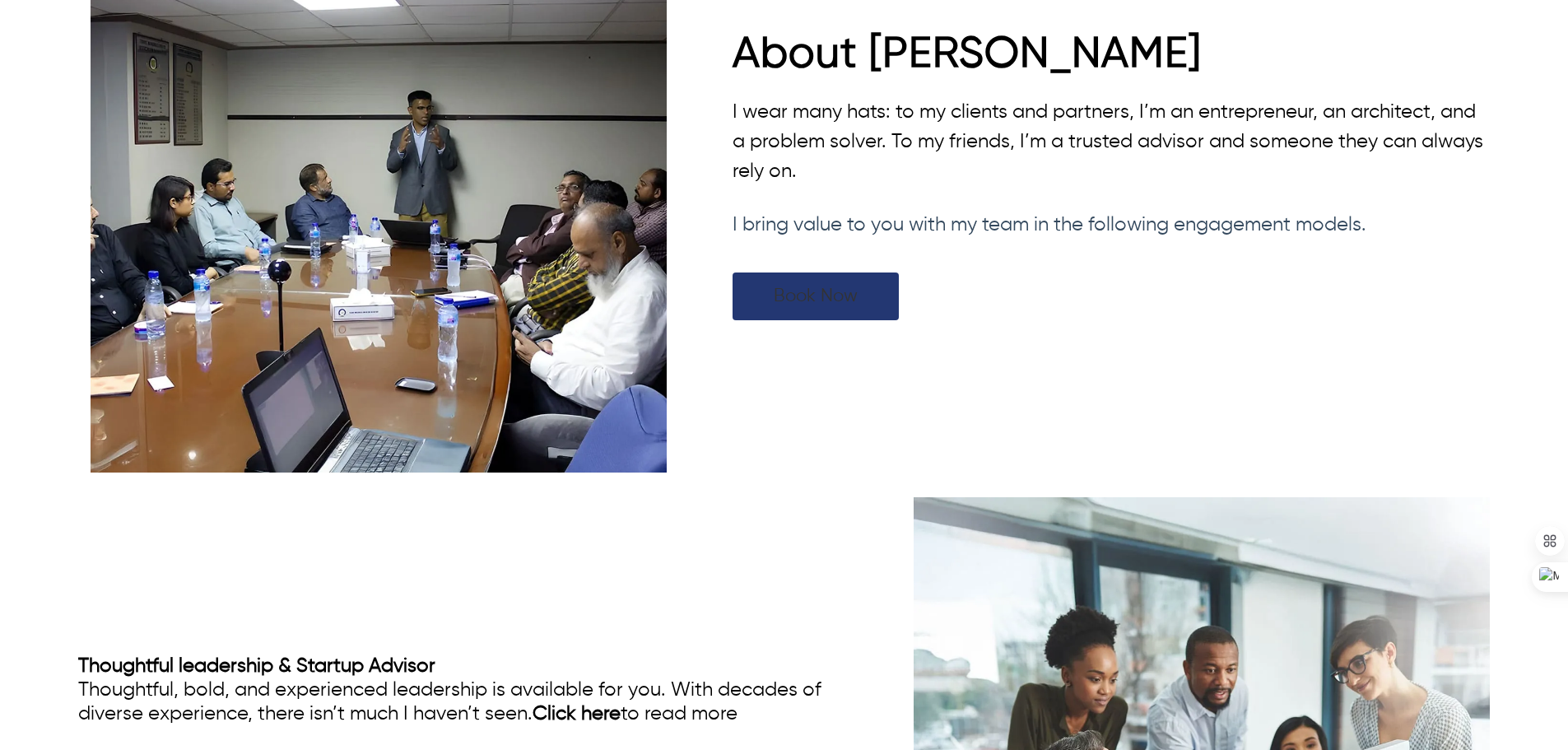
click at [800, 283] on link "Book Now" at bounding box center [815, 295] width 166 height 47
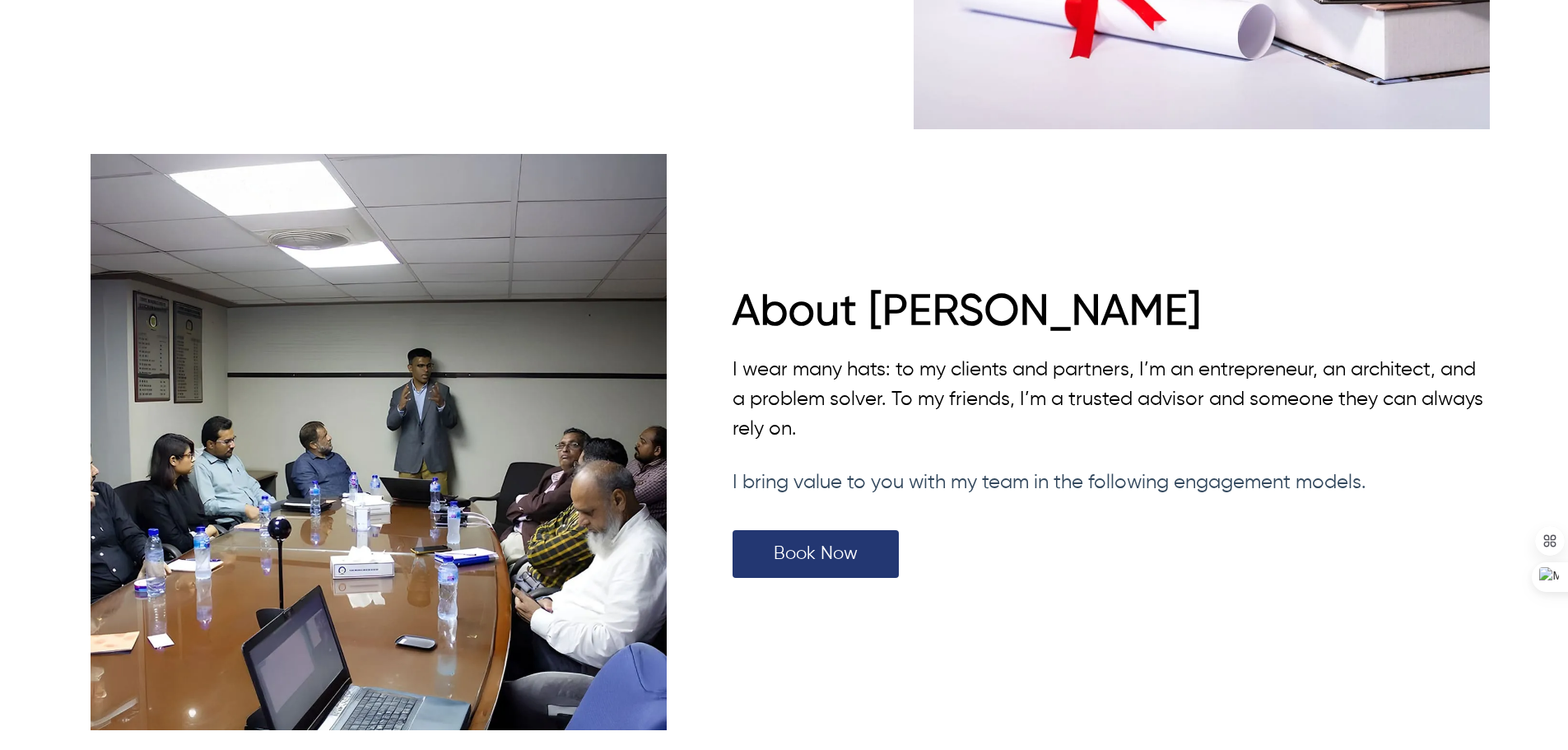
scroll to position [4132, 0]
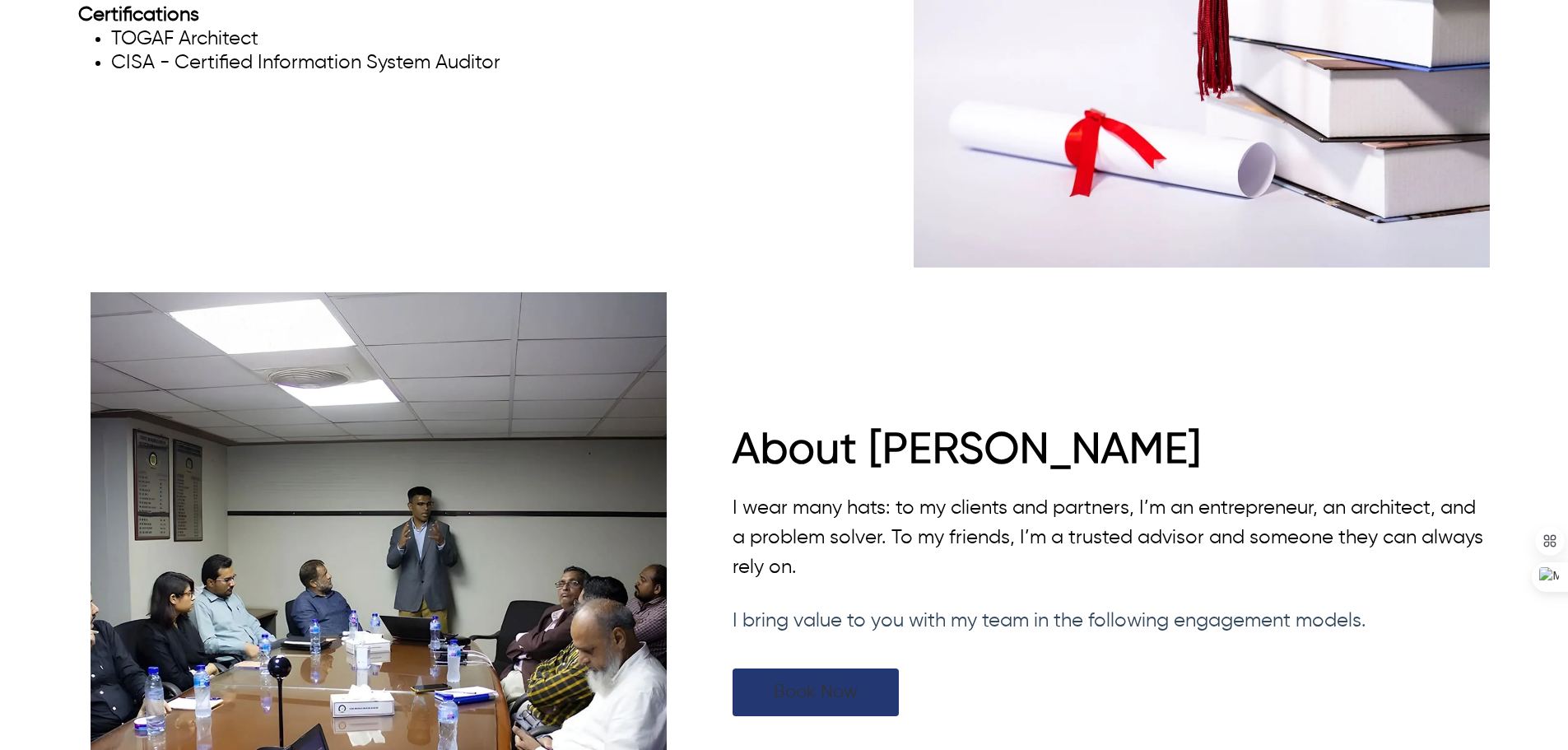
click at [815, 681] on link "Book Now" at bounding box center [815, 692] width 166 height 47
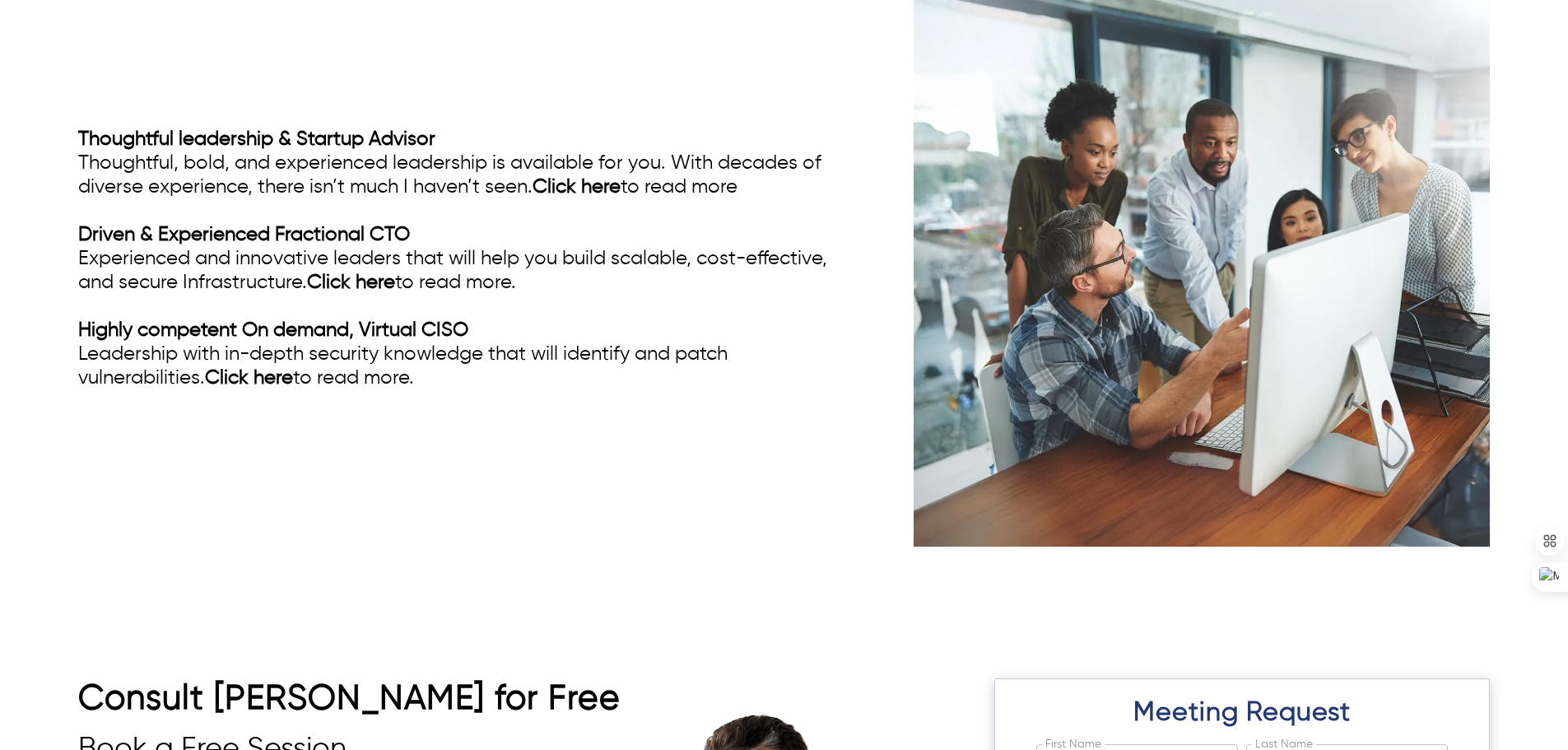
scroll to position [5615, 0]
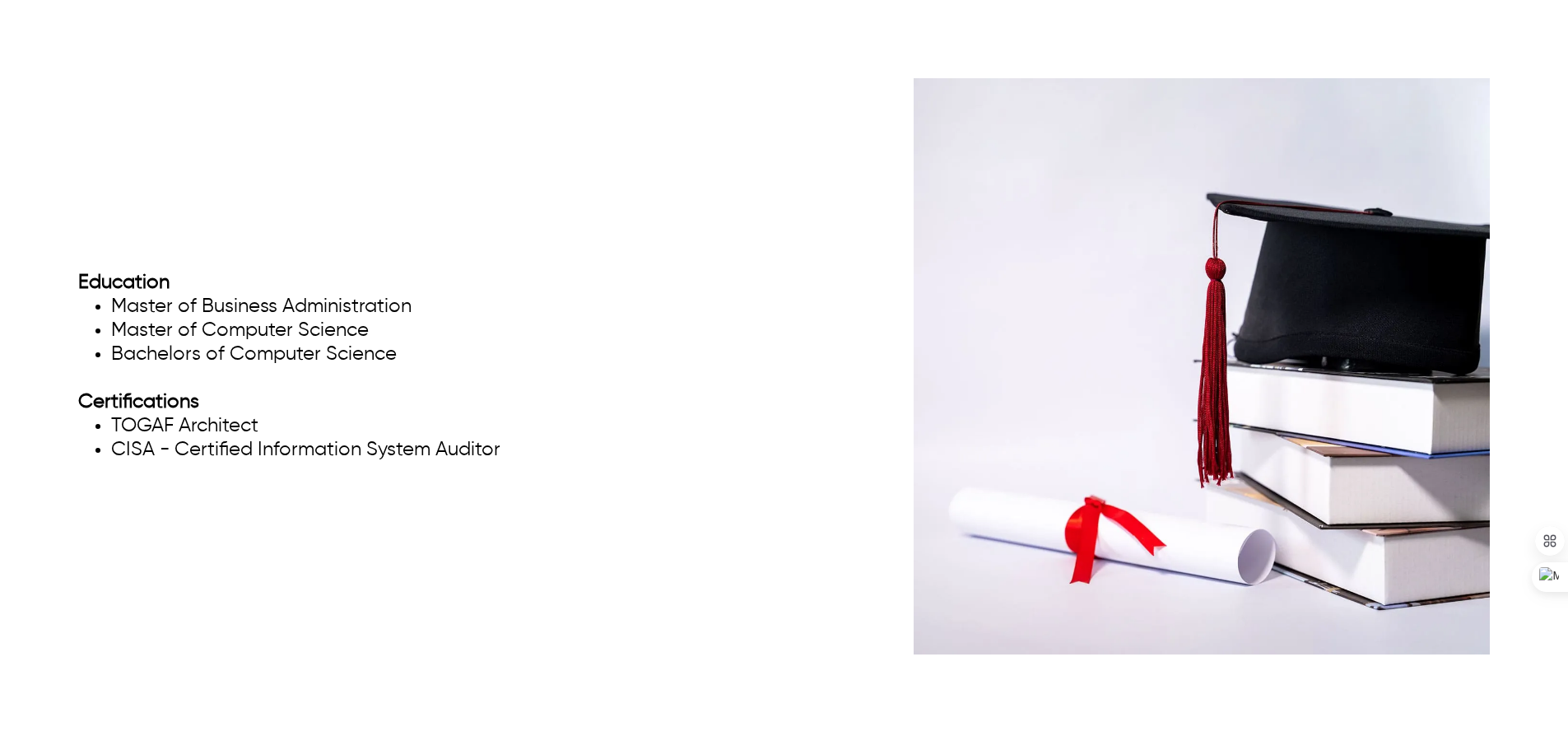
scroll to position [3788, 0]
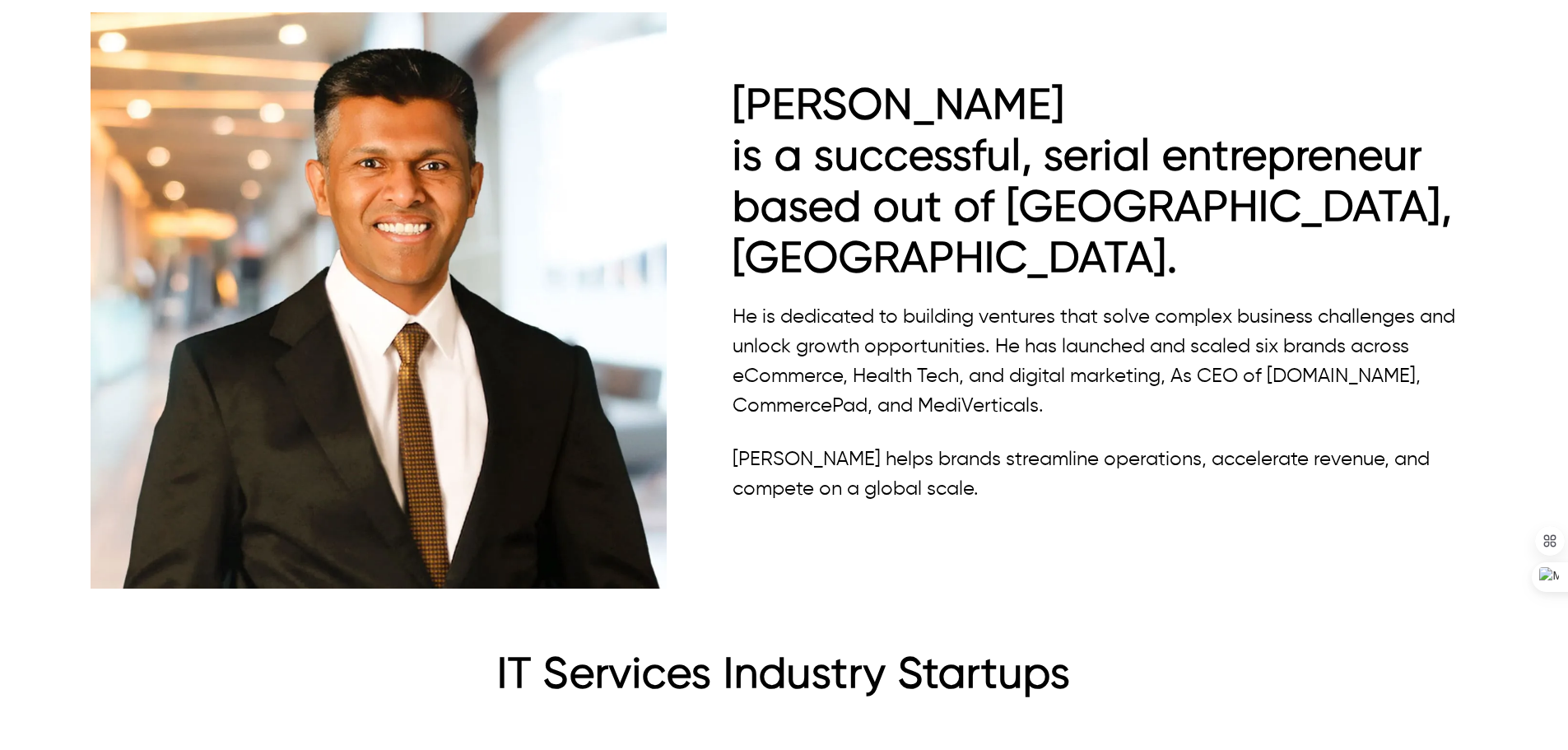
scroll to position [1647, 0]
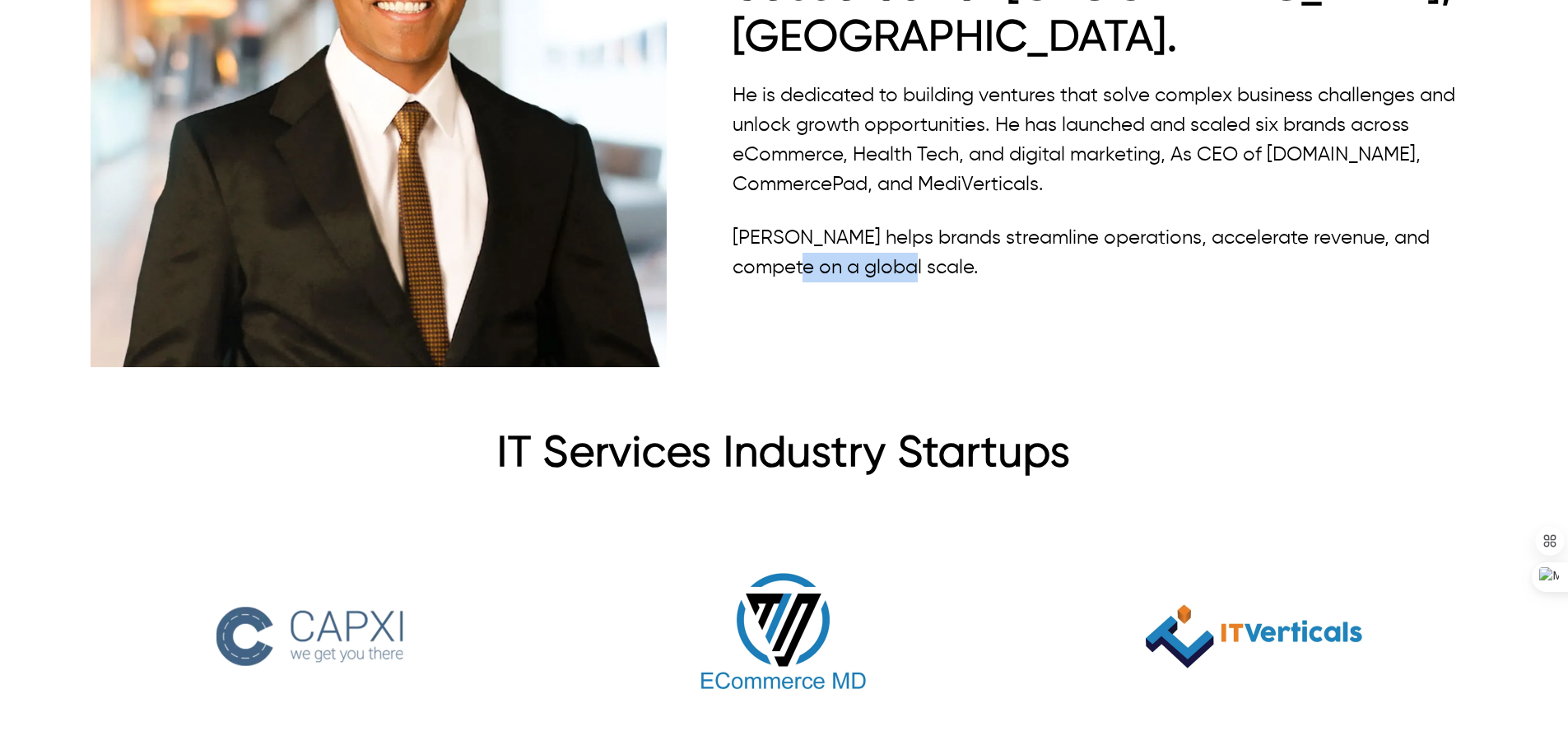
drag, startPoint x: 745, startPoint y: 251, endPoint x: 939, endPoint y: 303, distance: 200.8
click at [939, 303] on div "Ahmad is a successful, serial entrepreneur based out of Dallas-Fort Worth, TX. …" at bounding box center [784, 79] width 1412 height 601
click at [933, 223] on p "Ahmad helps brands streamline operations, accelerate revenue, and compete on a …" at bounding box center [1111, 252] width 757 height 59
click at [852, 129] on p "He is dedicated to building ventures that solve complex business challenges and…" at bounding box center [1111, 140] width 757 height 119
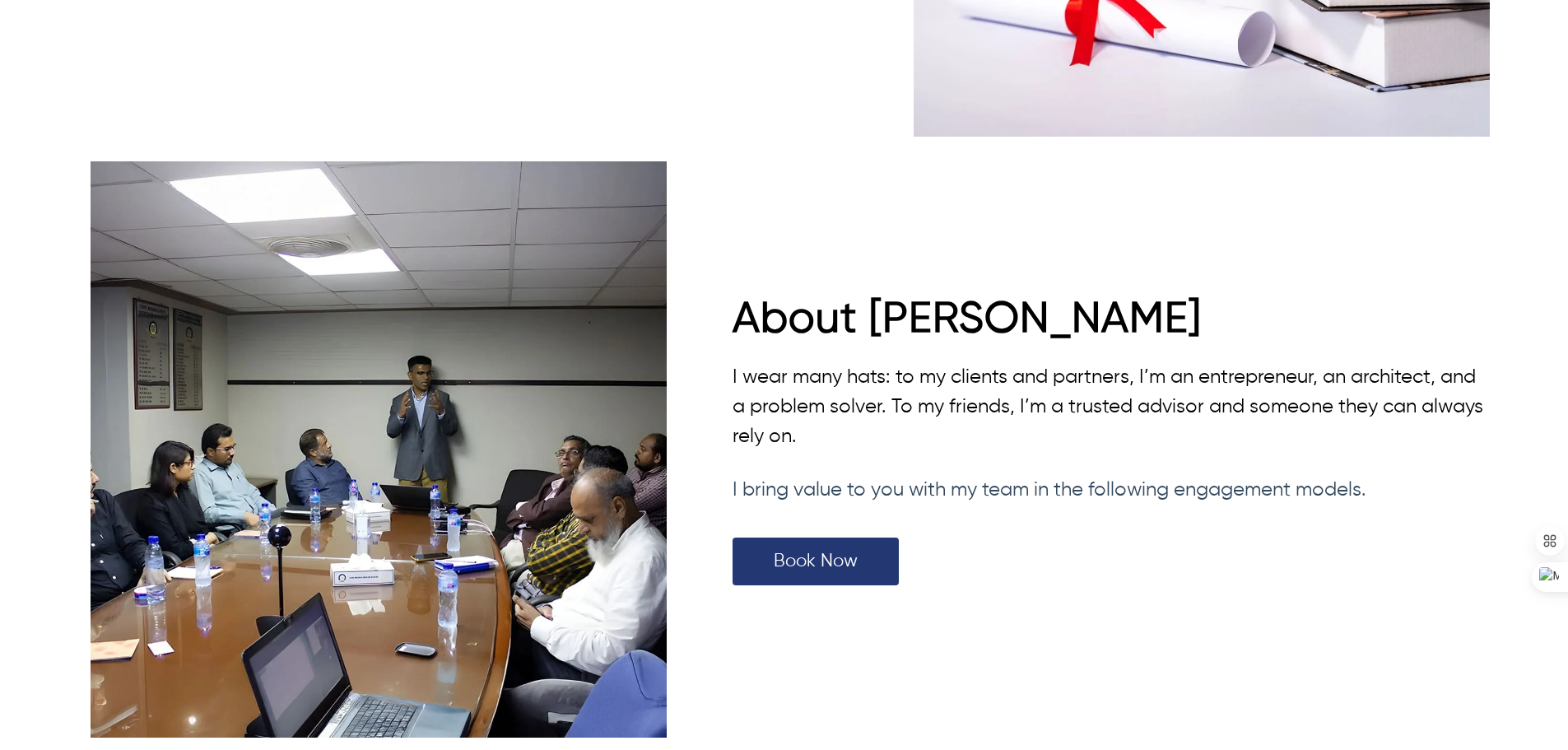
scroll to position [4282, 0]
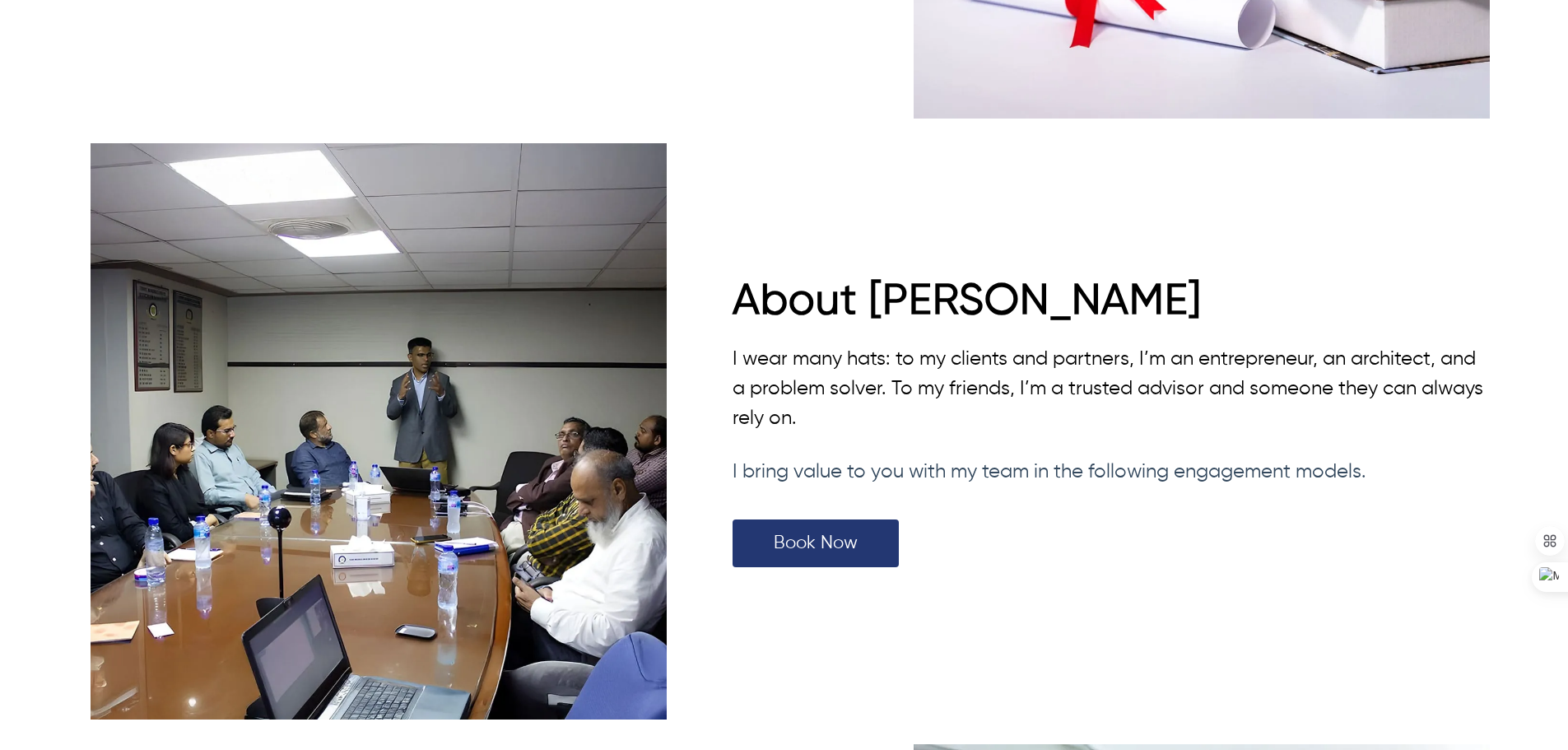
click at [922, 462] on span "I bring value to you with my team in the following engagement models." at bounding box center [1049, 472] width 634 height 19
drag, startPoint x: 1342, startPoint y: 433, endPoint x: 843, endPoint y: 443, distance: 499.1
click at [847, 457] on p "I bring value to you with my team in the following engagement models." at bounding box center [1111, 471] width 757 height 30
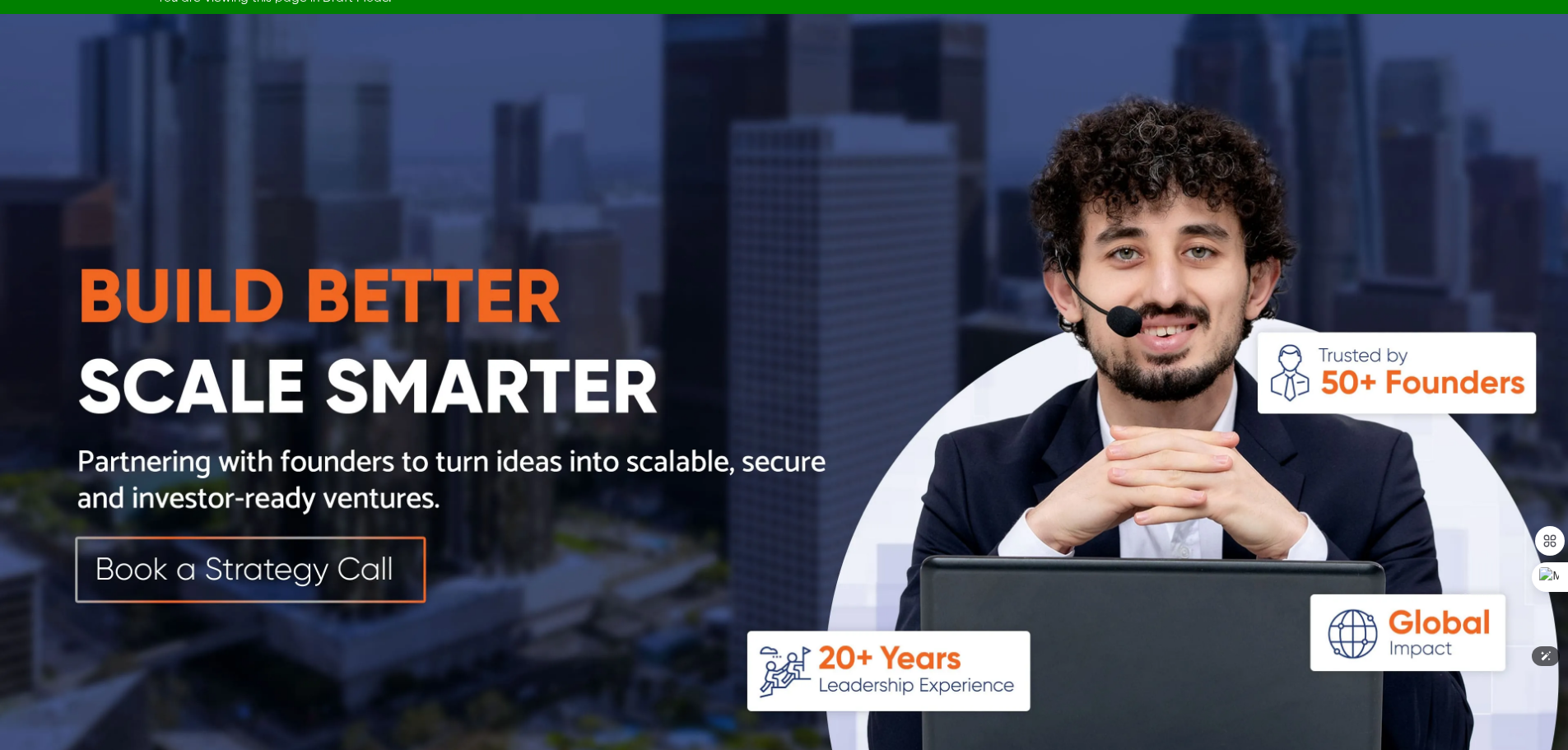
scroll to position [0, 0]
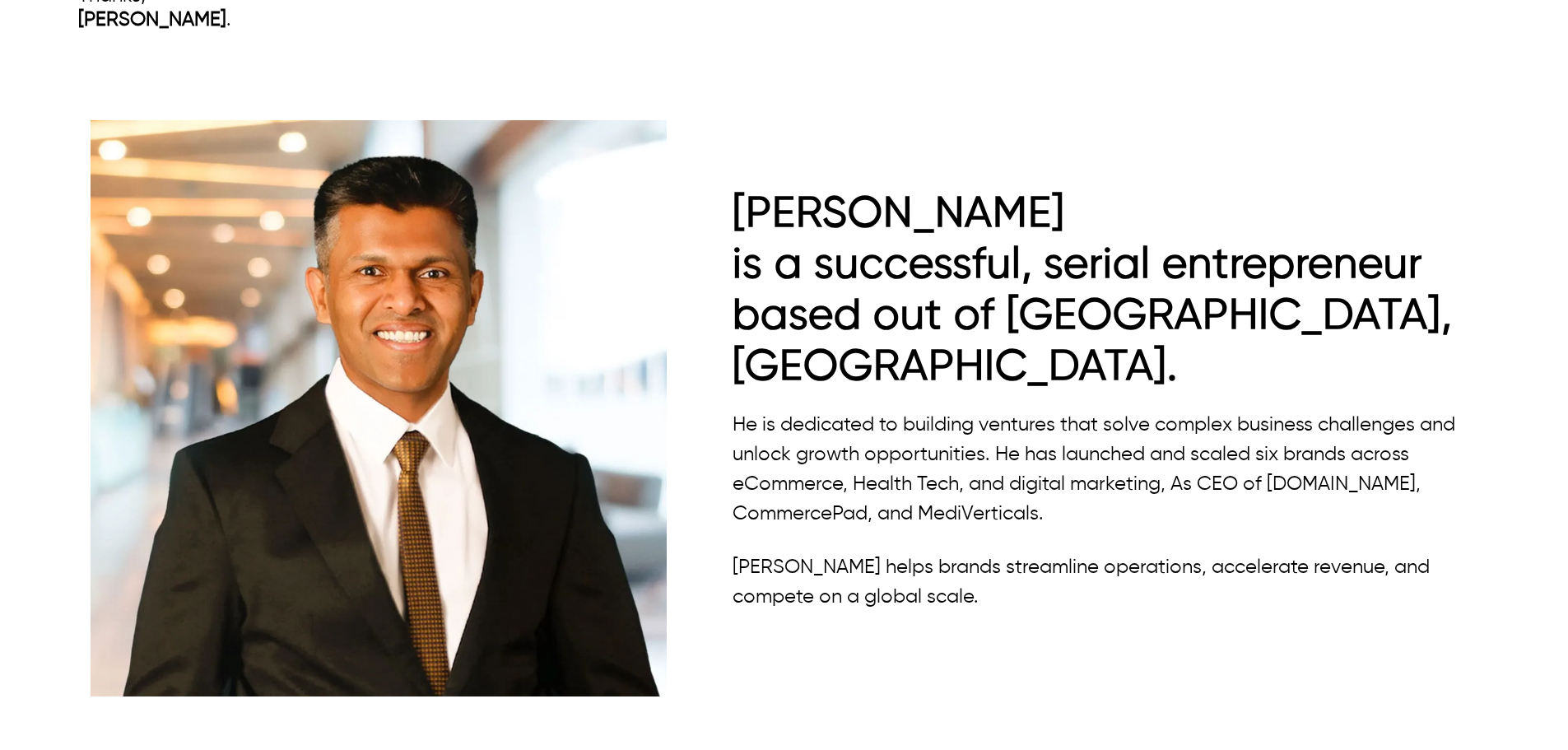
type input "*****"
type input "**********"
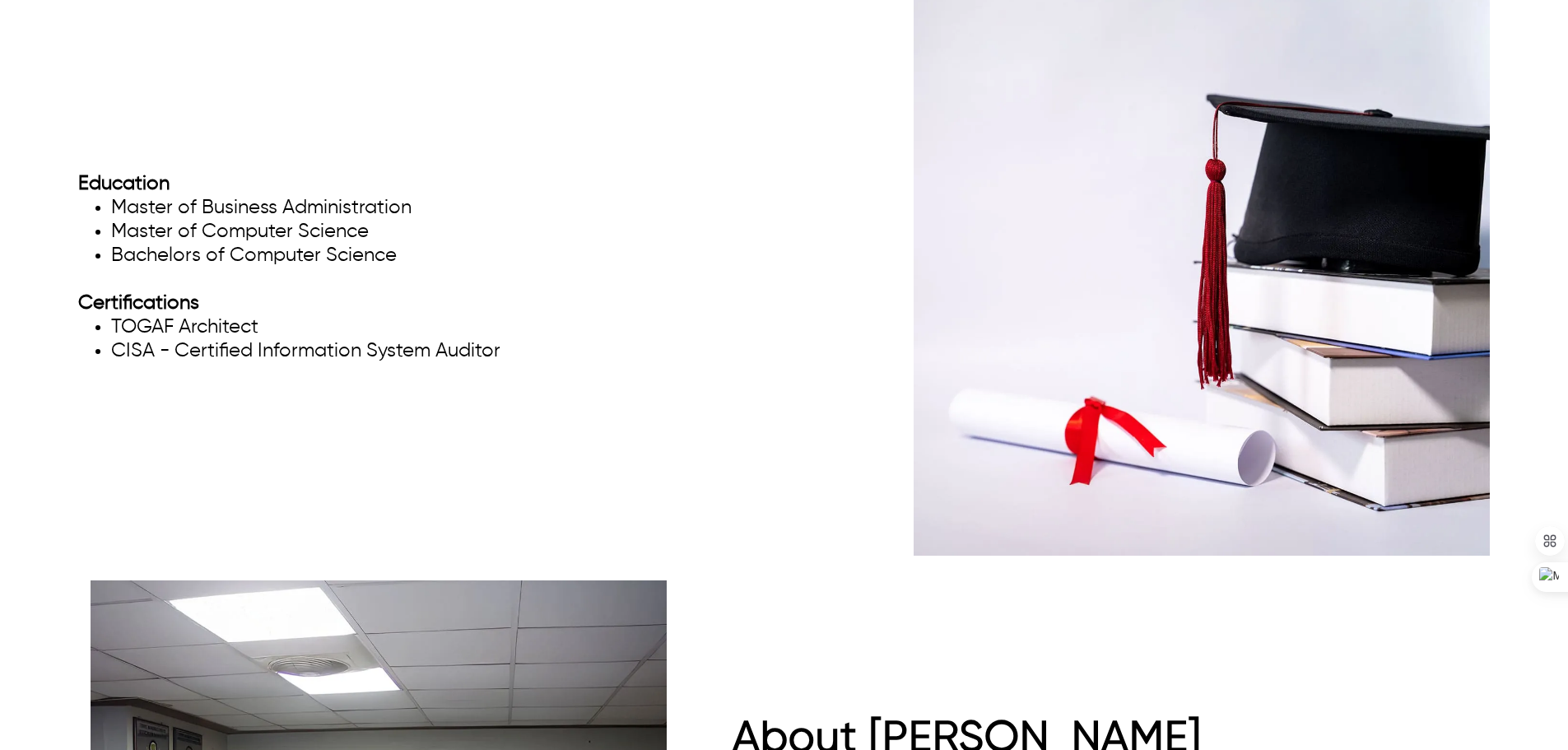
scroll to position [3587, 0]
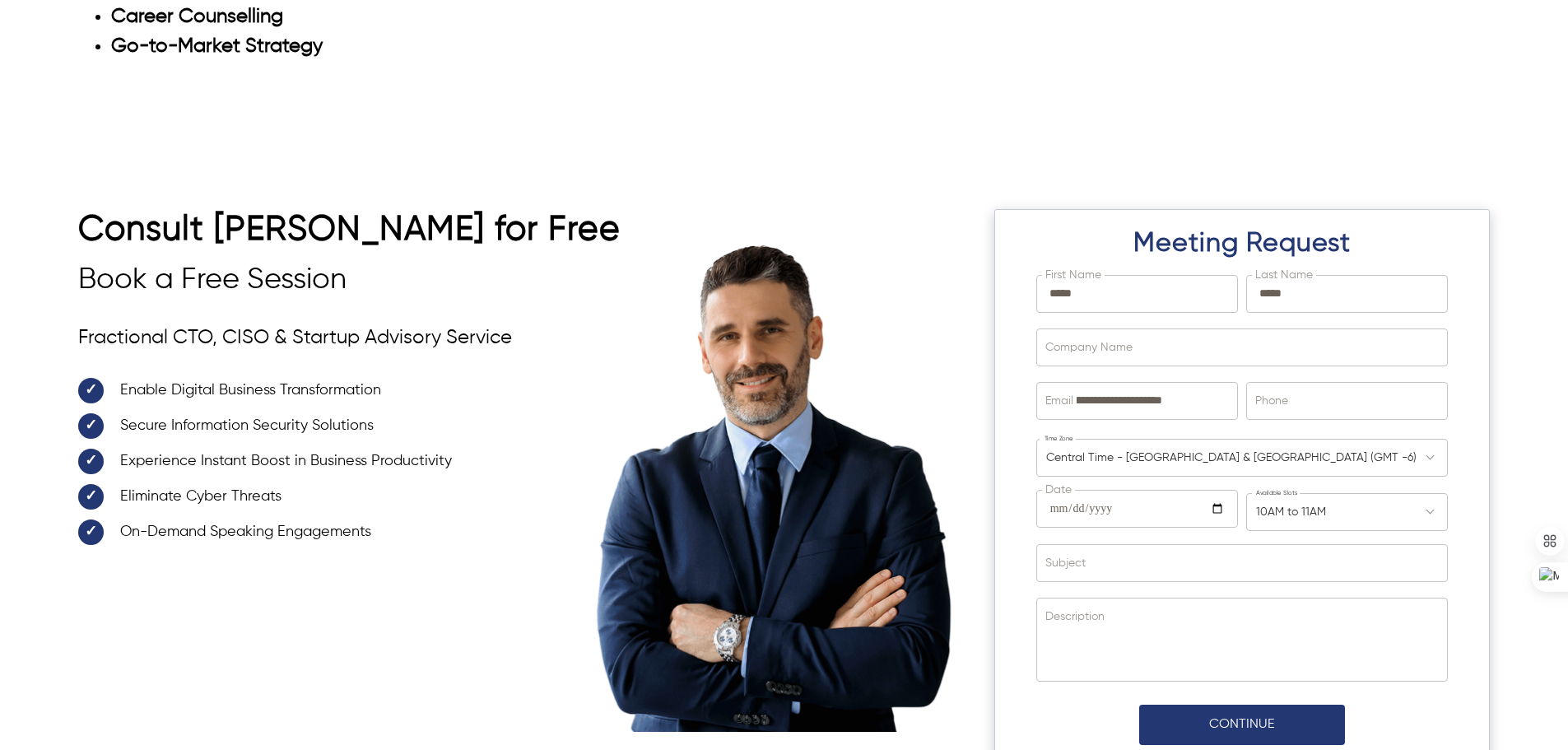
scroll to position [5234, 0]
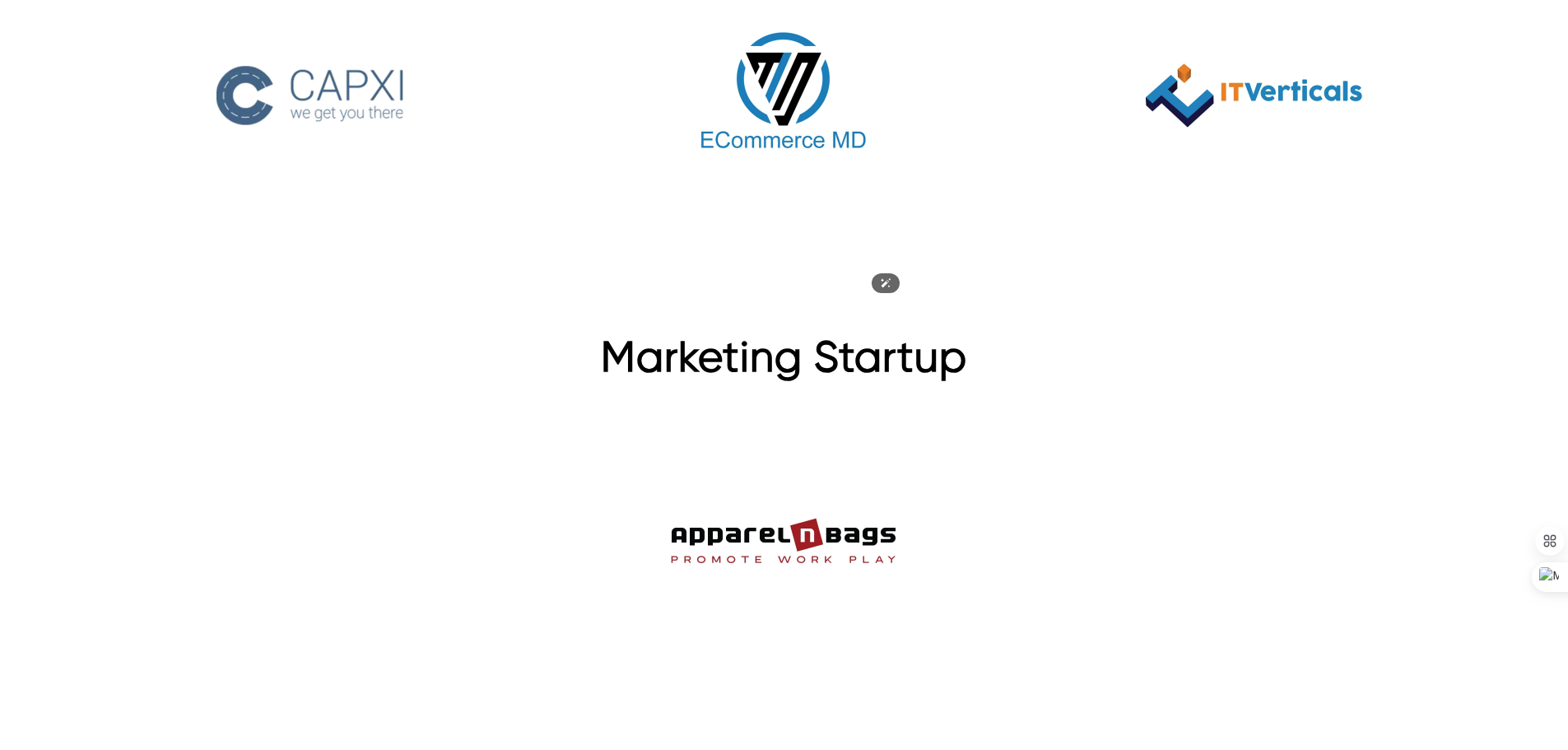
scroll to position [1955, 0]
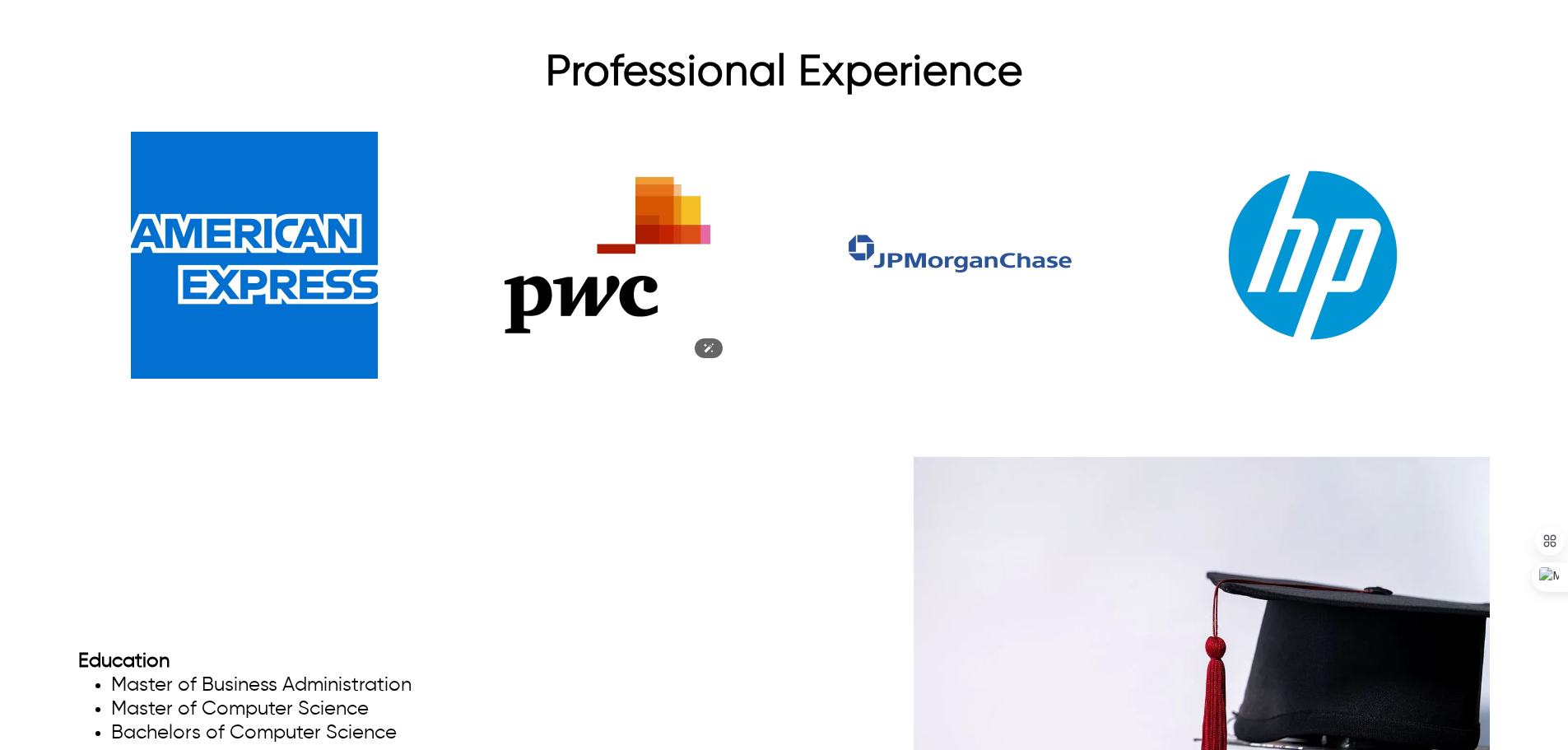
scroll to position [3328, 0]
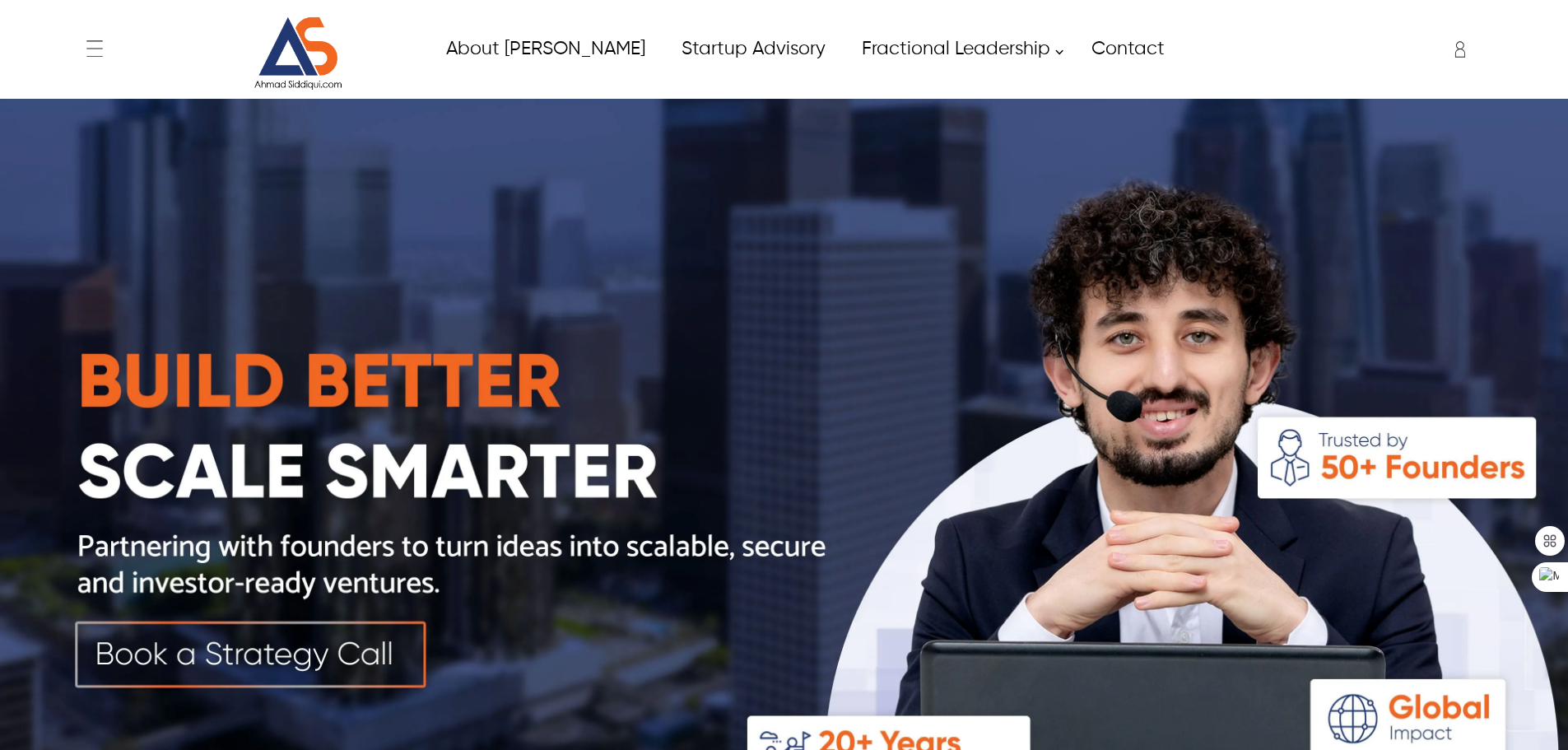
scroll to position [3788, 0]
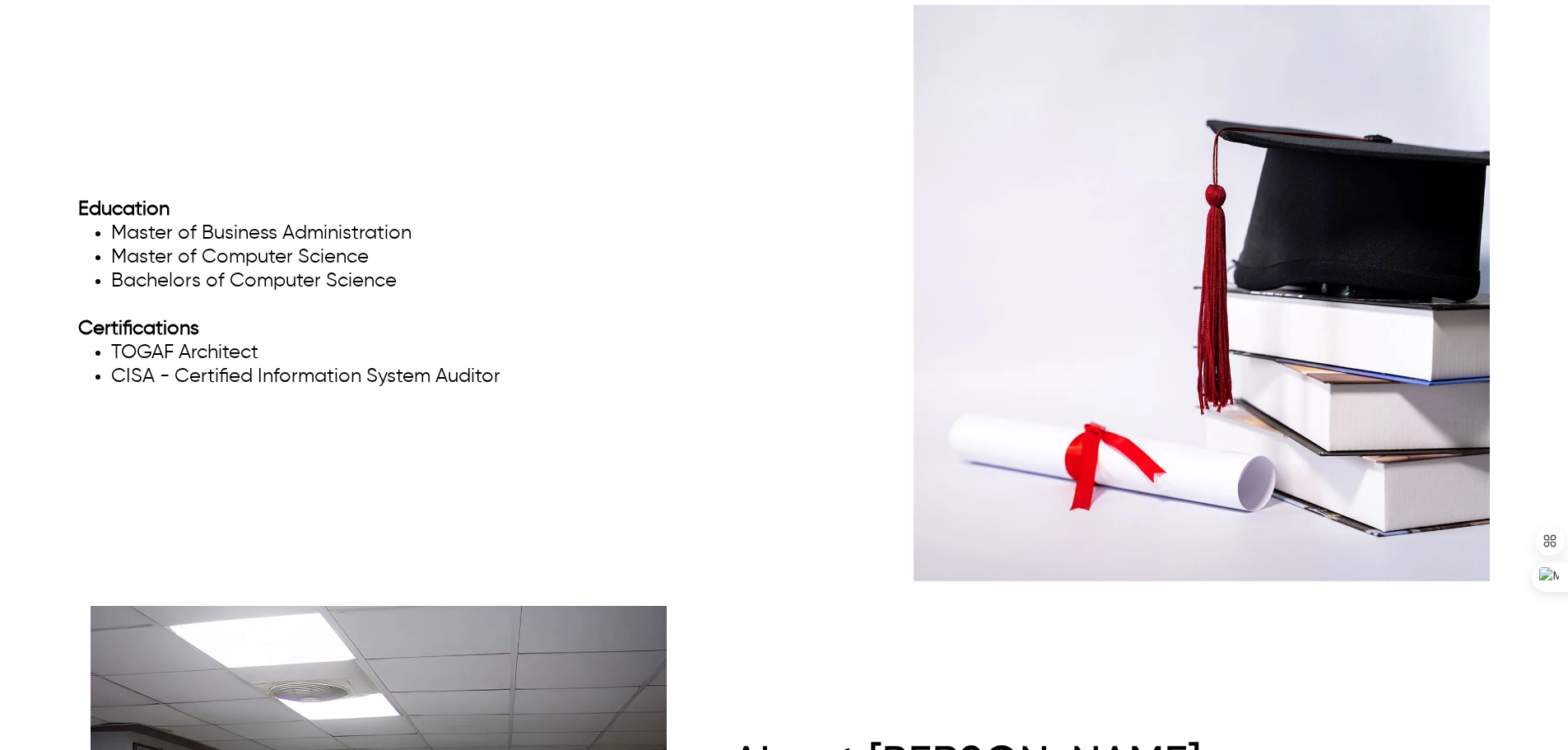
click at [226, 399] on div "Education Master of Business Administration Master of Computer Science Bachelor…" at bounding box center [784, 292] width 1412 height 576
